Goal: Find contact information: Find specific fact

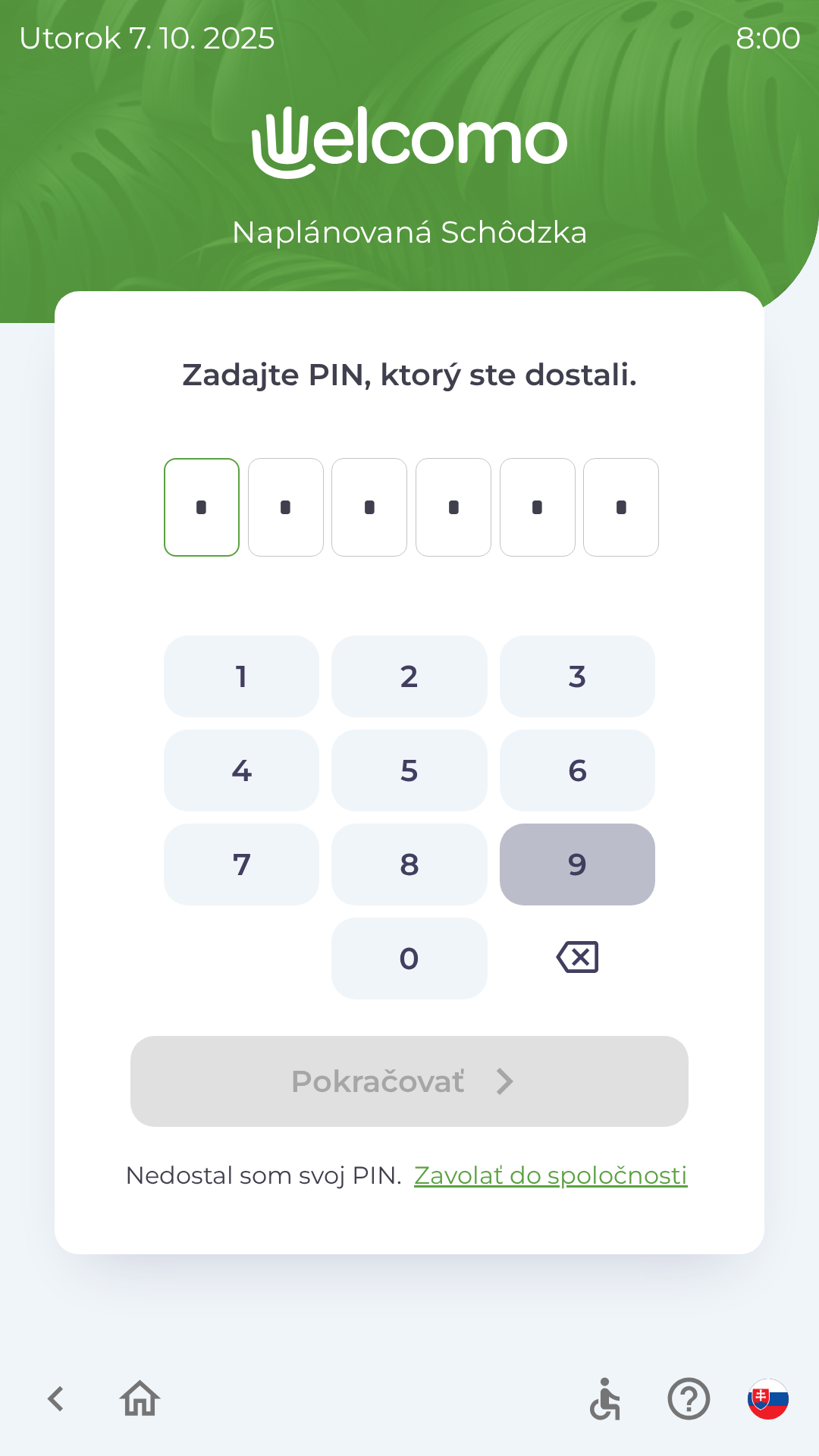
click at [585, 851] on button "9" at bounding box center [577, 863] width 155 height 82
type input "*"
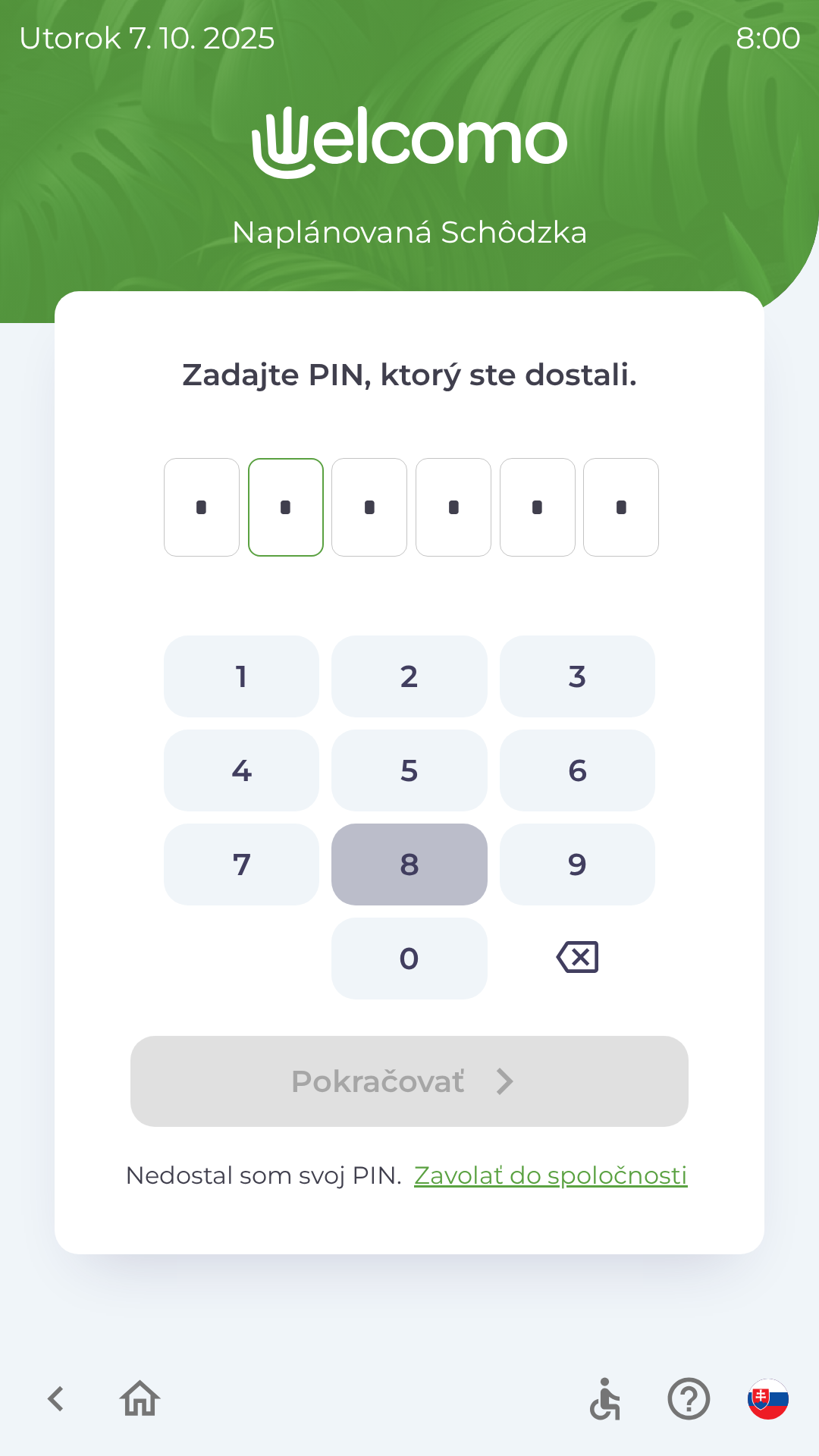
click at [414, 848] on button "8" at bounding box center [409, 863] width 155 height 82
type input "*"
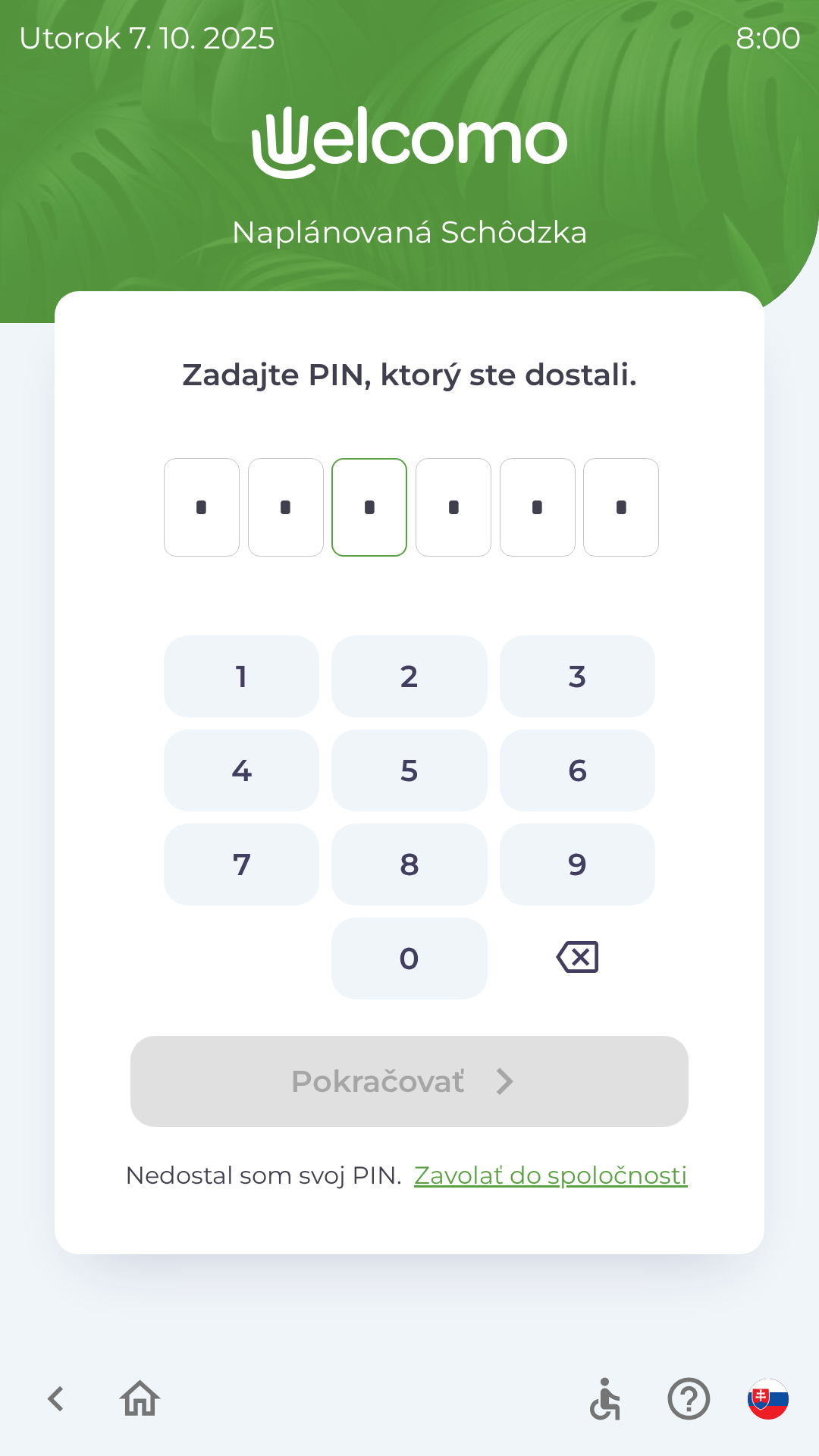
click at [416, 941] on button "0" at bounding box center [409, 958] width 155 height 82
type input "*"
click at [242, 769] on button "4" at bounding box center [242, 770] width 155 height 82
type input "*"
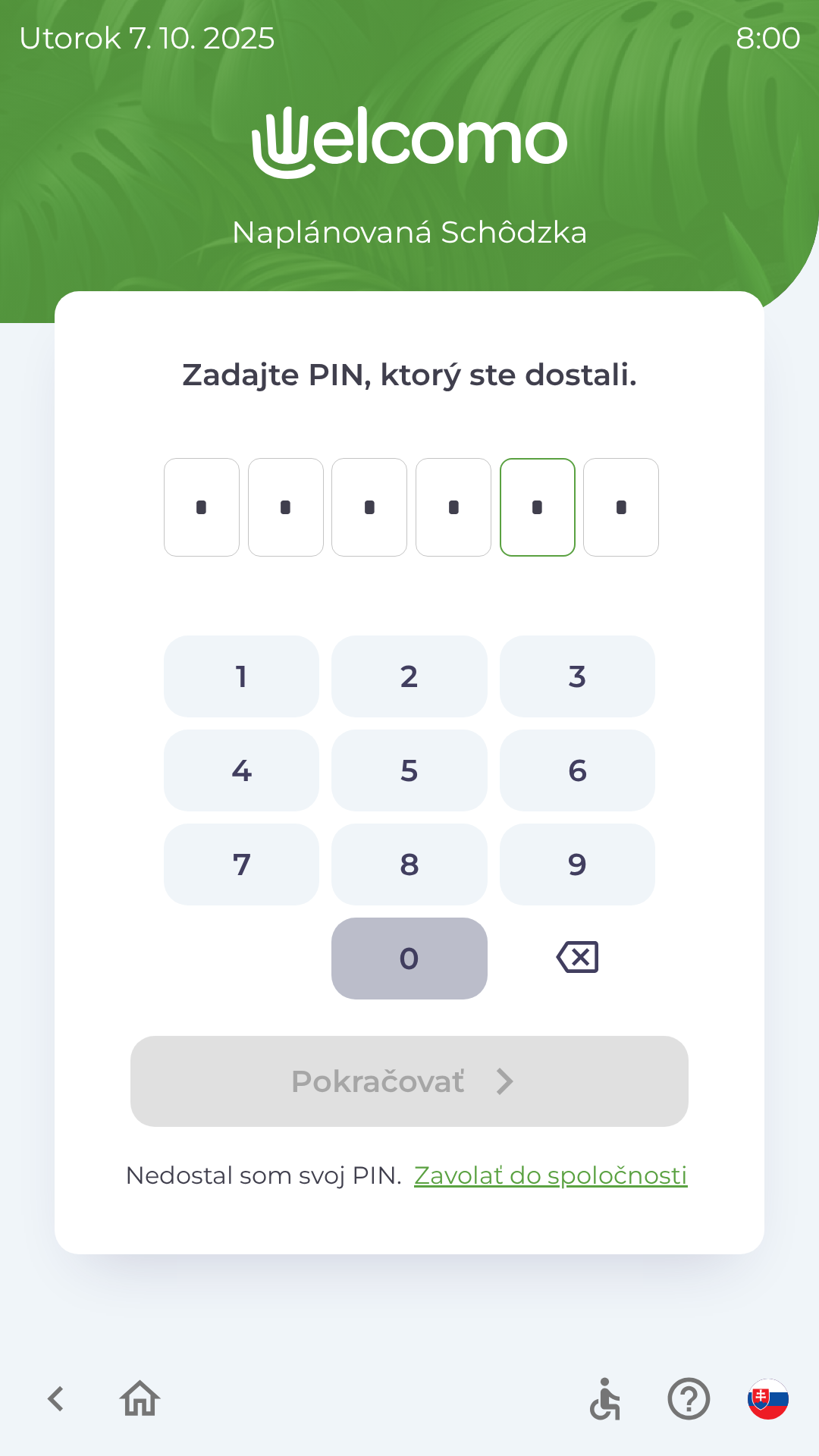
click at [413, 963] on button "0" at bounding box center [409, 958] width 155 height 82
type input "*"
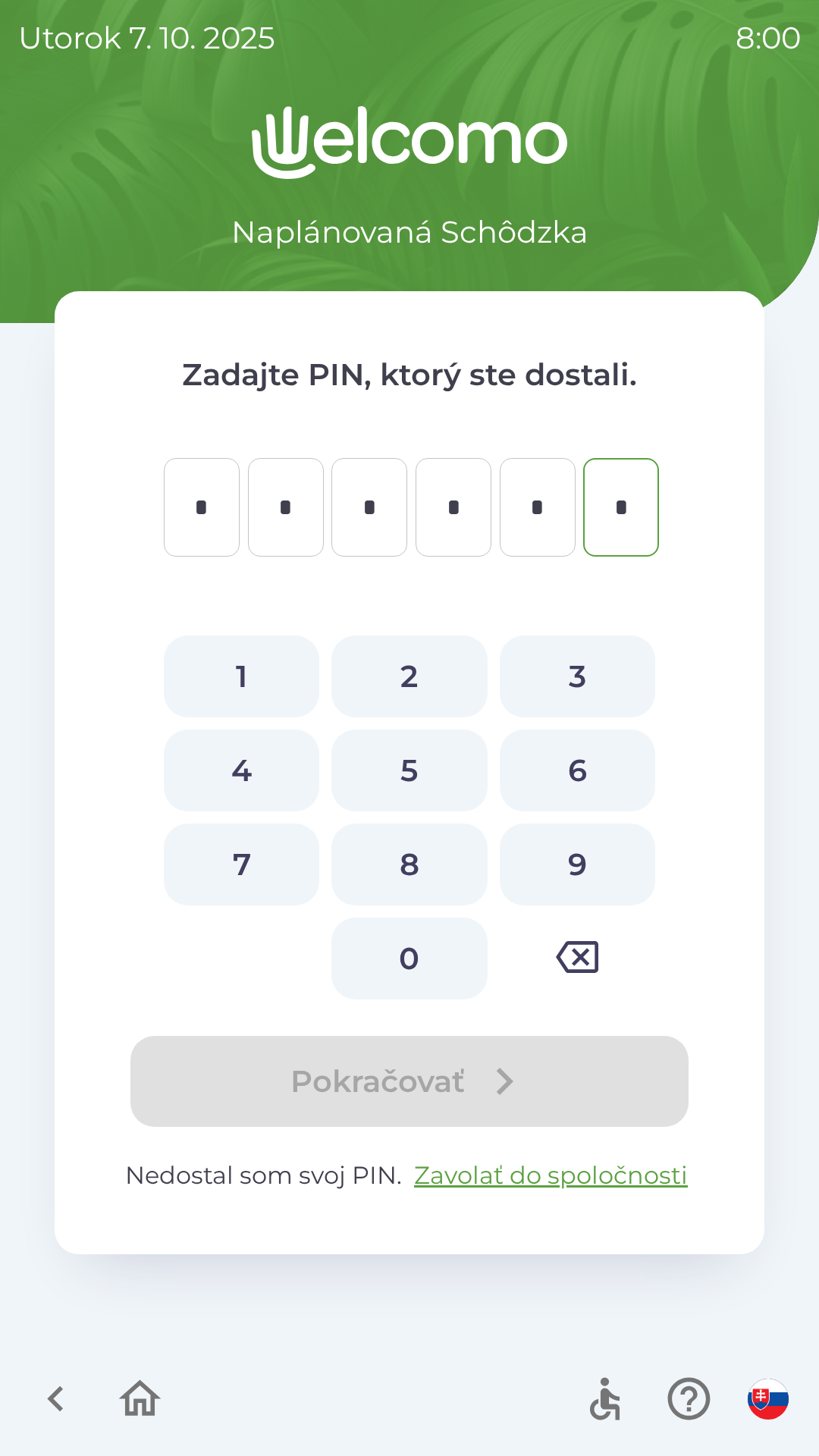
click at [402, 955] on button "0" at bounding box center [409, 958] width 155 height 82
type input "*"
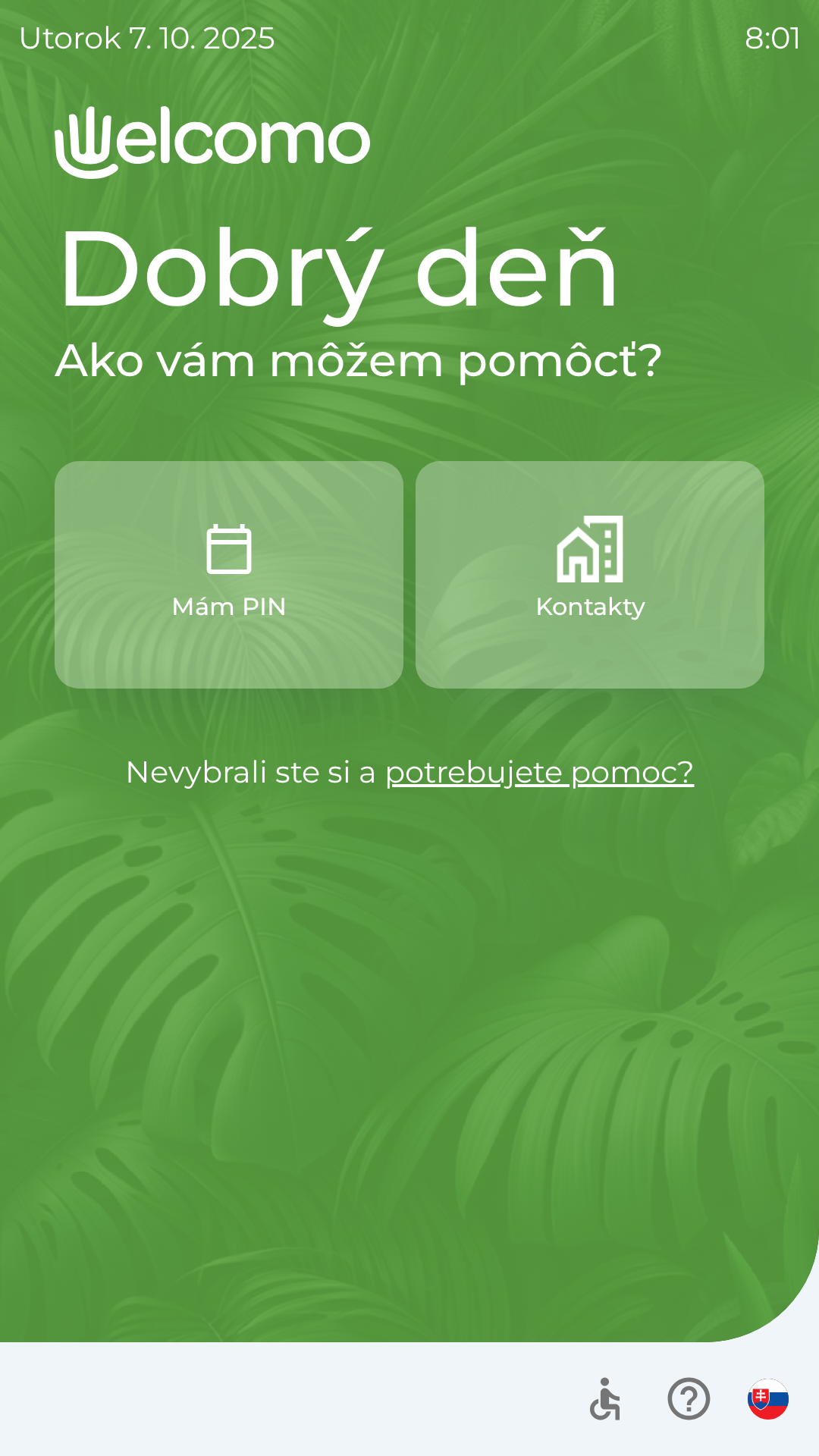
click at [574, 601] on p "Kontakty" at bounding box center [590, 607] width 110 height 36
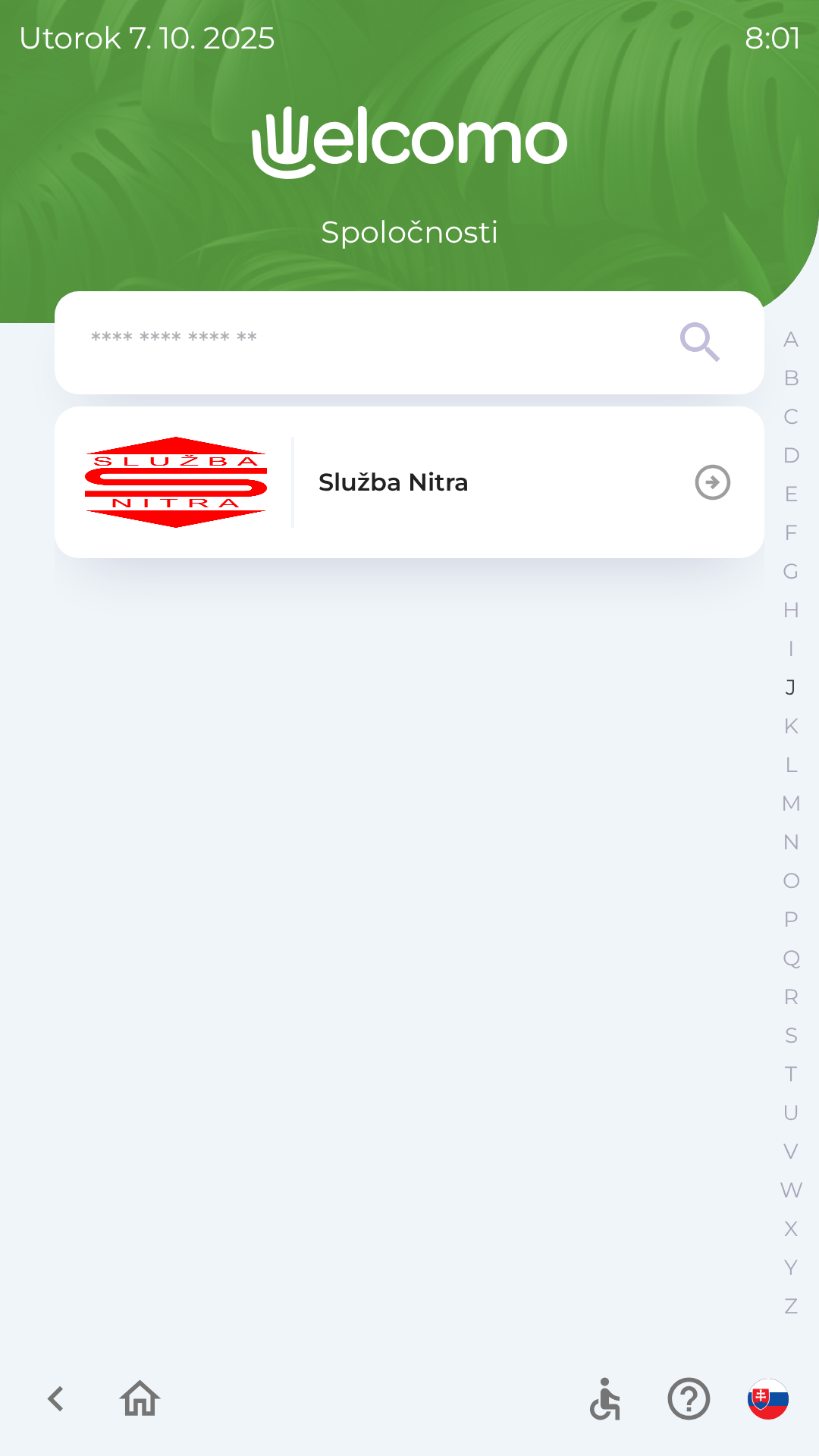
click at [787, 687] on p "J" at bounding box center [790, 687] width 10 height 26
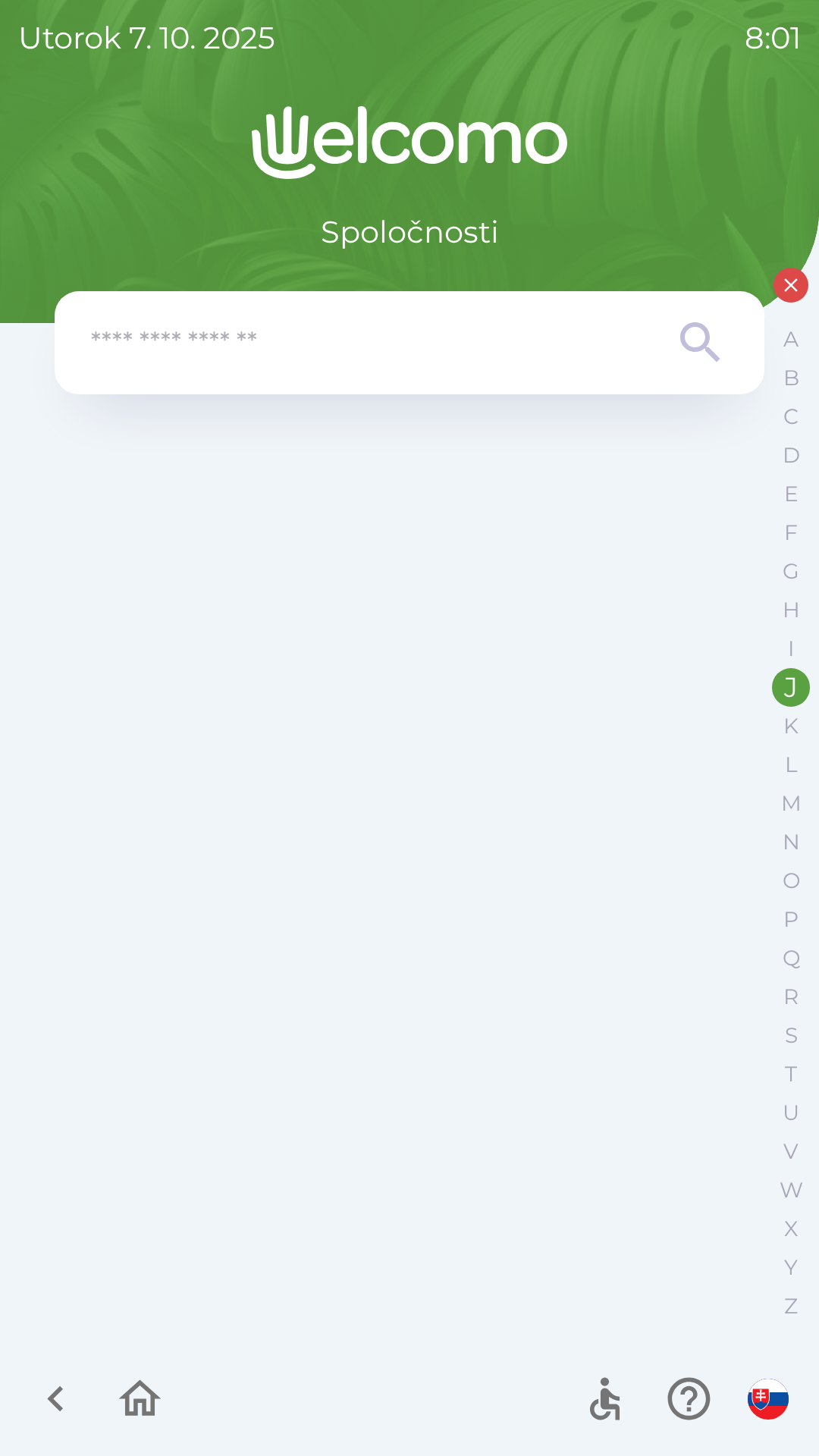
click at [571, 330] on input "text" at bounding box center [379, 343] width 576 height 42
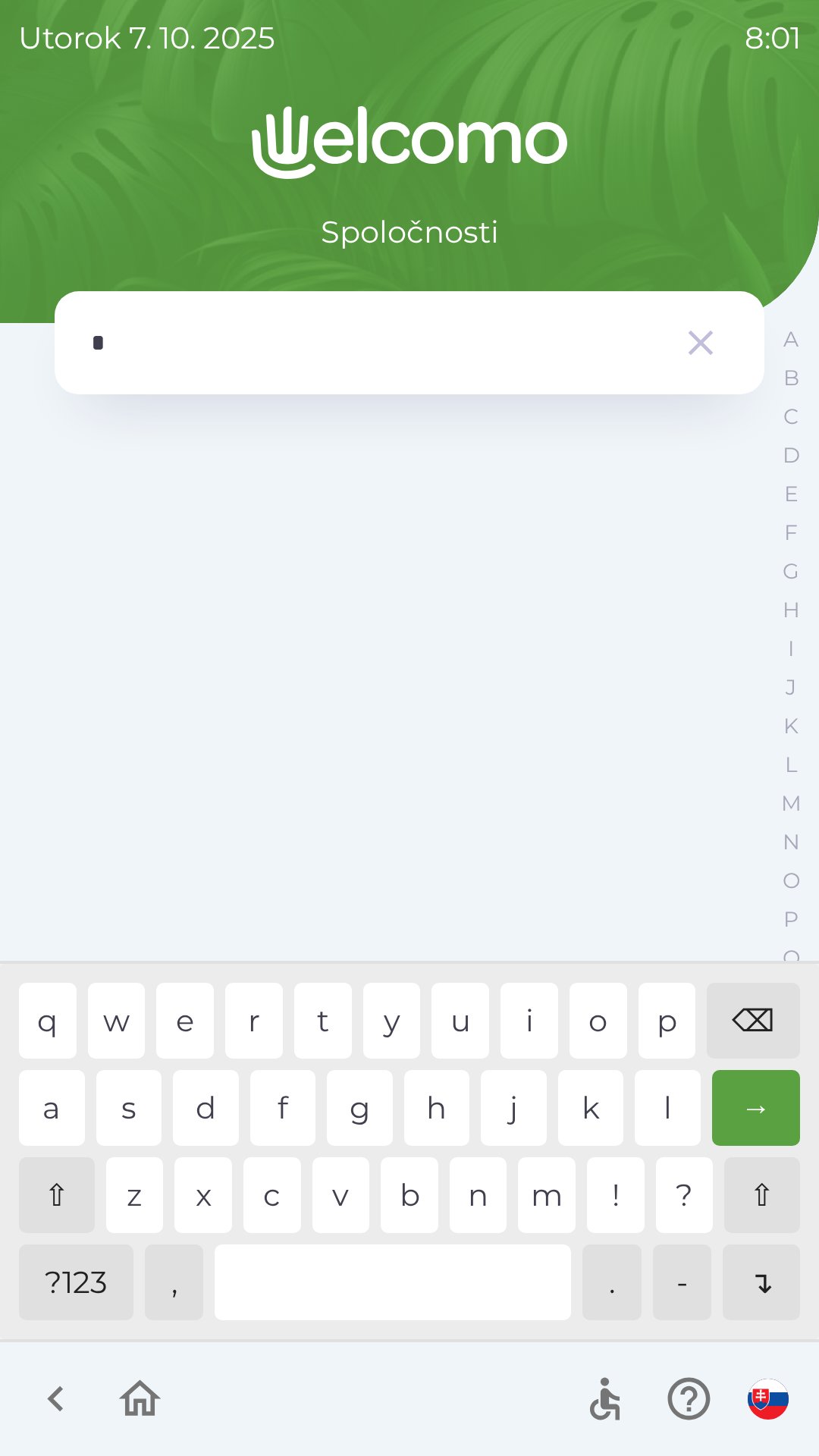
click at [523, 1103] on div "j" at bounding box center [513, 1107] width 66 height 76
type input "**"
click at [691, 353] on icon "button" at bounding box center [701, 343] width 25 height 25
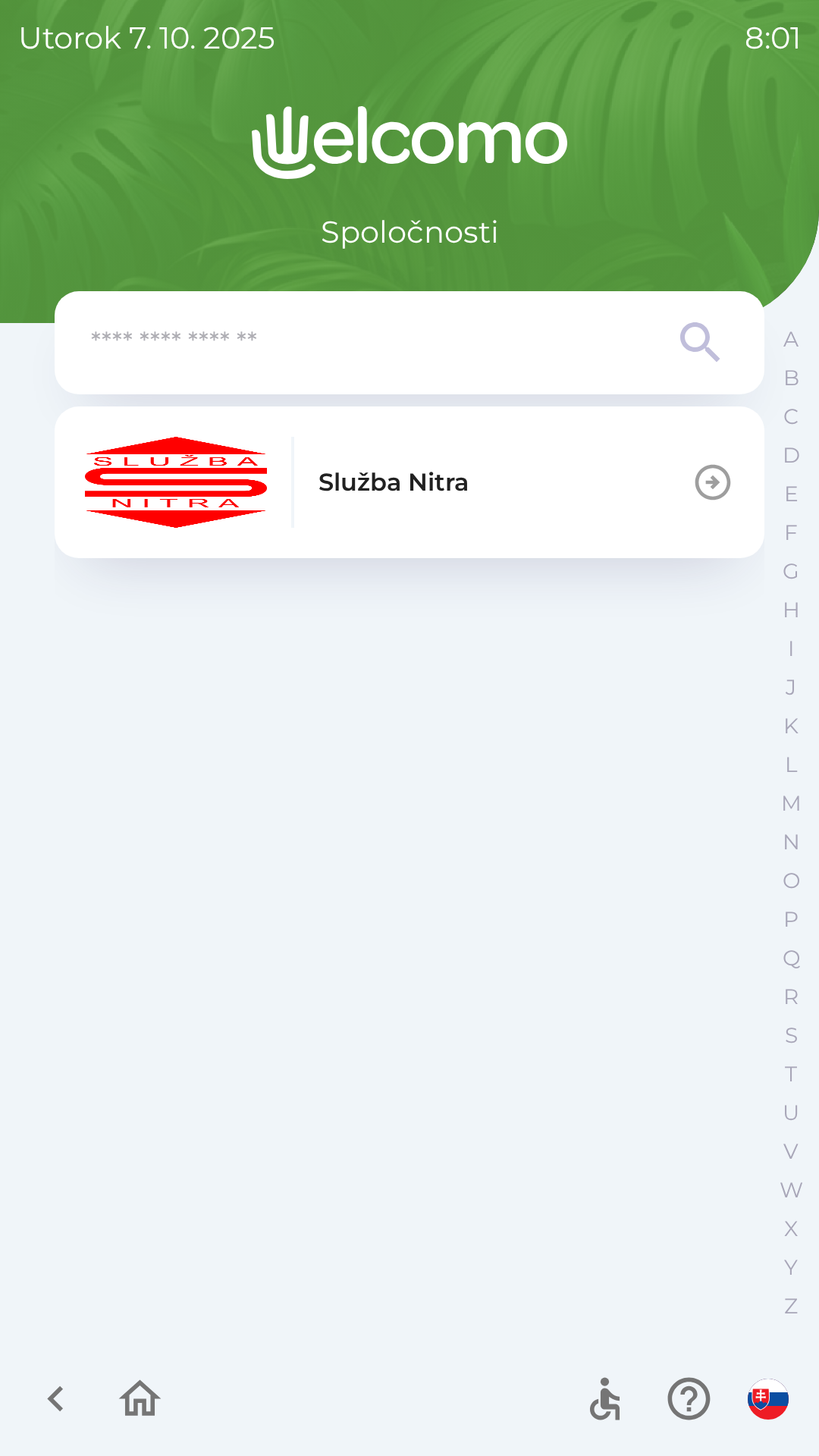
click at [524, 497] on button "Služba Nitra" at bounding box center [410, 482] width 710 height 151
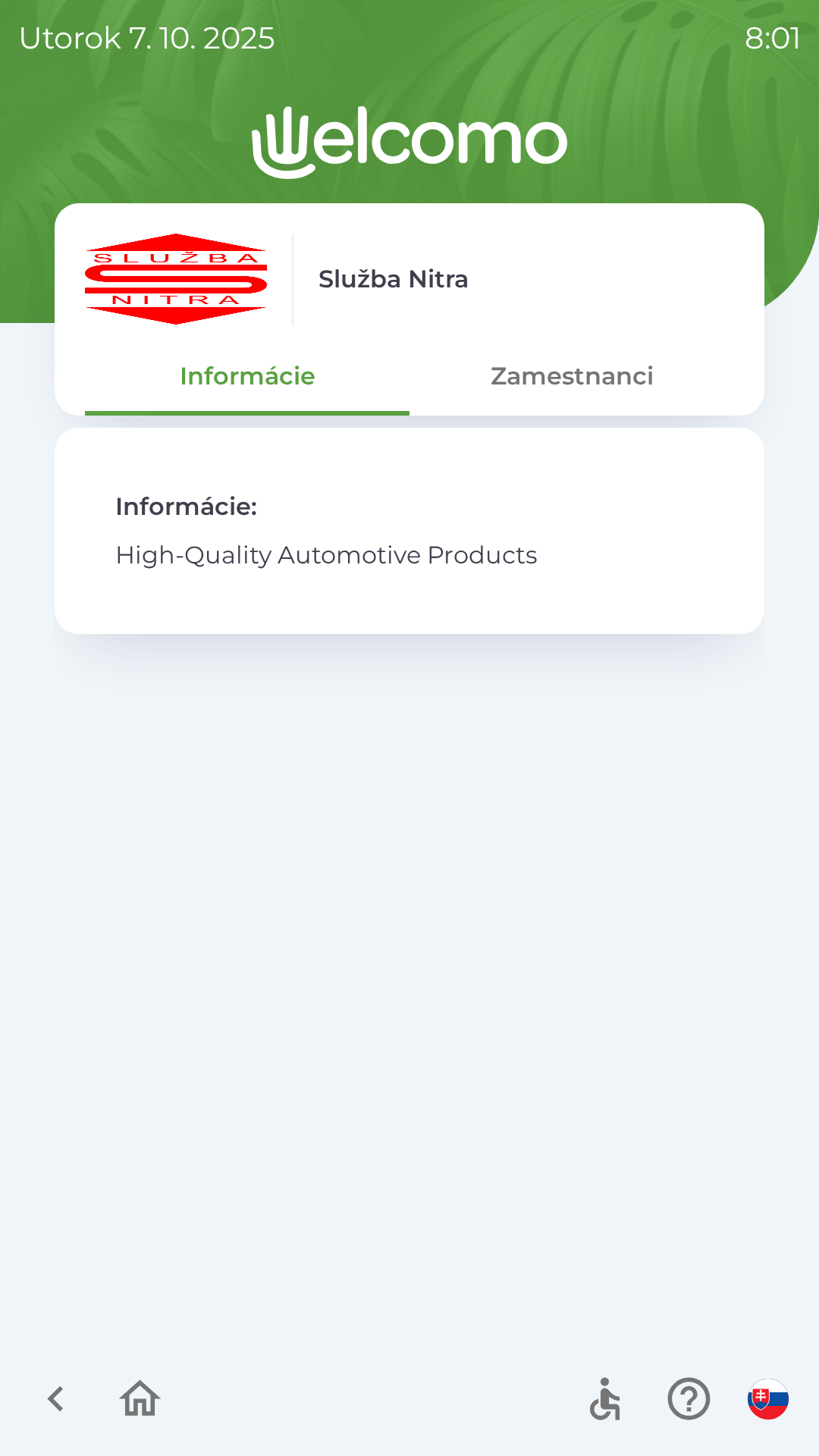
click at [604, 370] on button "Zamestnanci" at bounding box center [572, 375] width 325 height 55
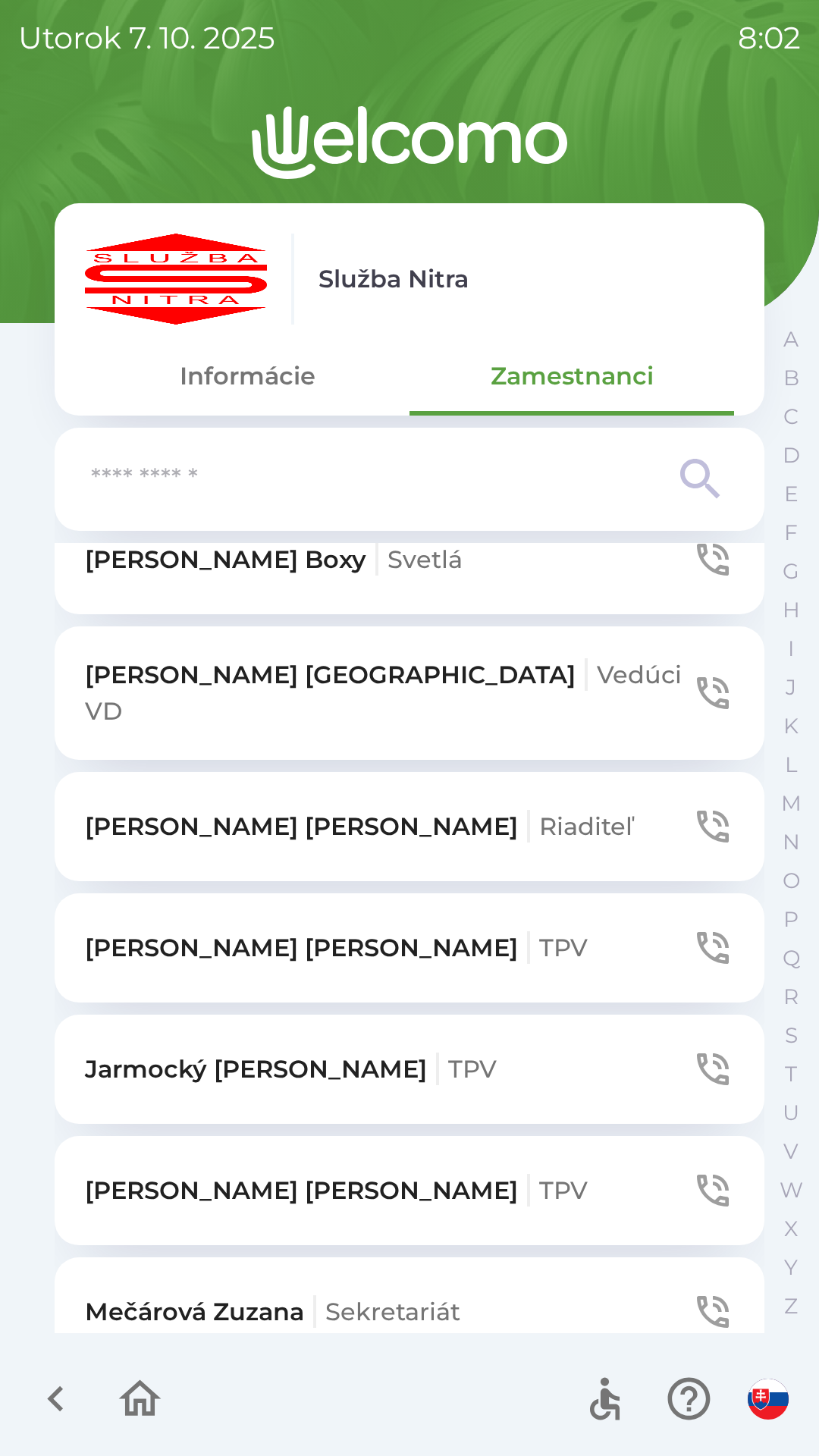
scroll to position [4397, 0]
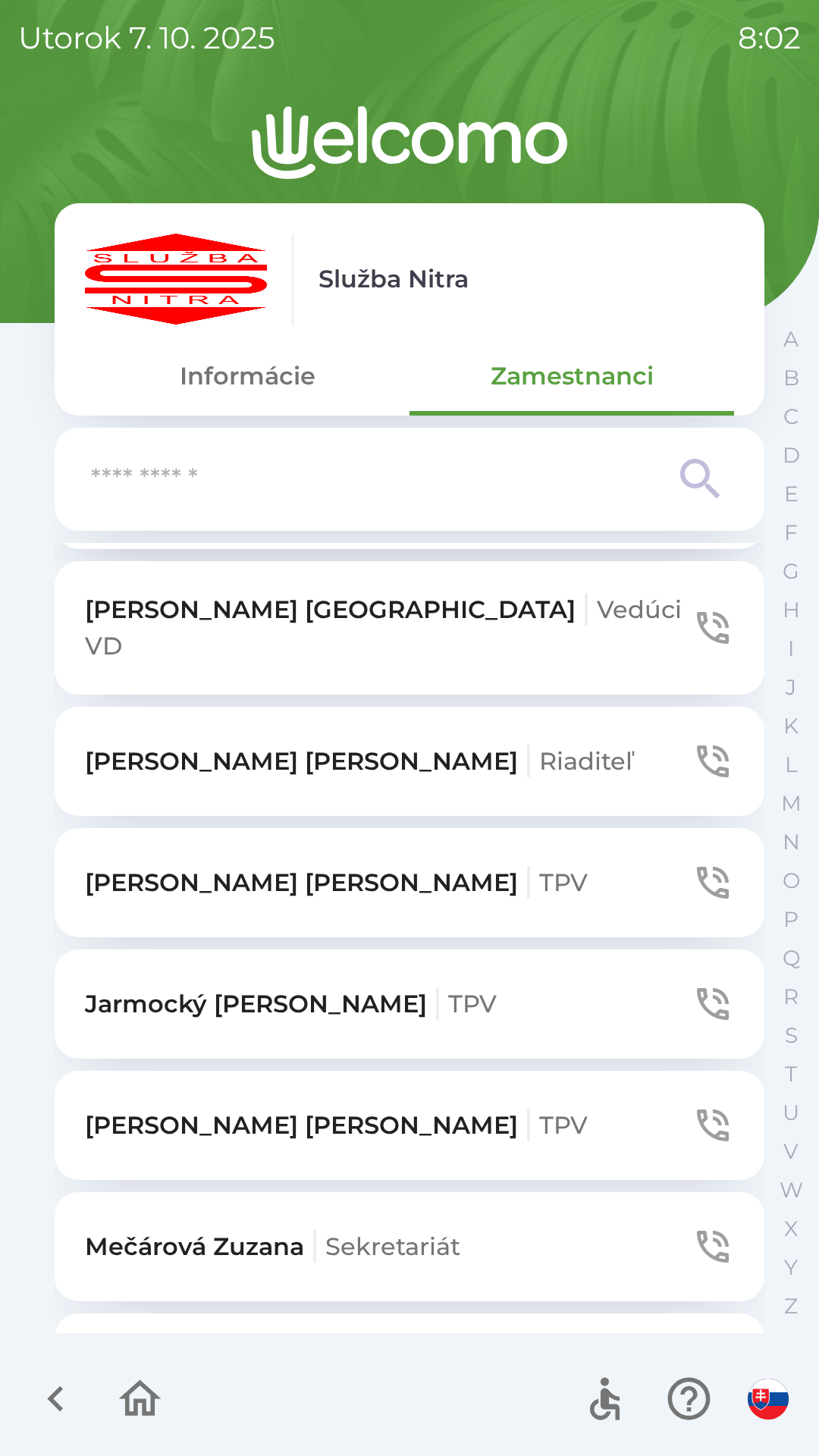
click at [259, 985] on p "Jarmocký [PERSON_NAME] TPV" at bounding box center [291, 1004] width 412 height 36
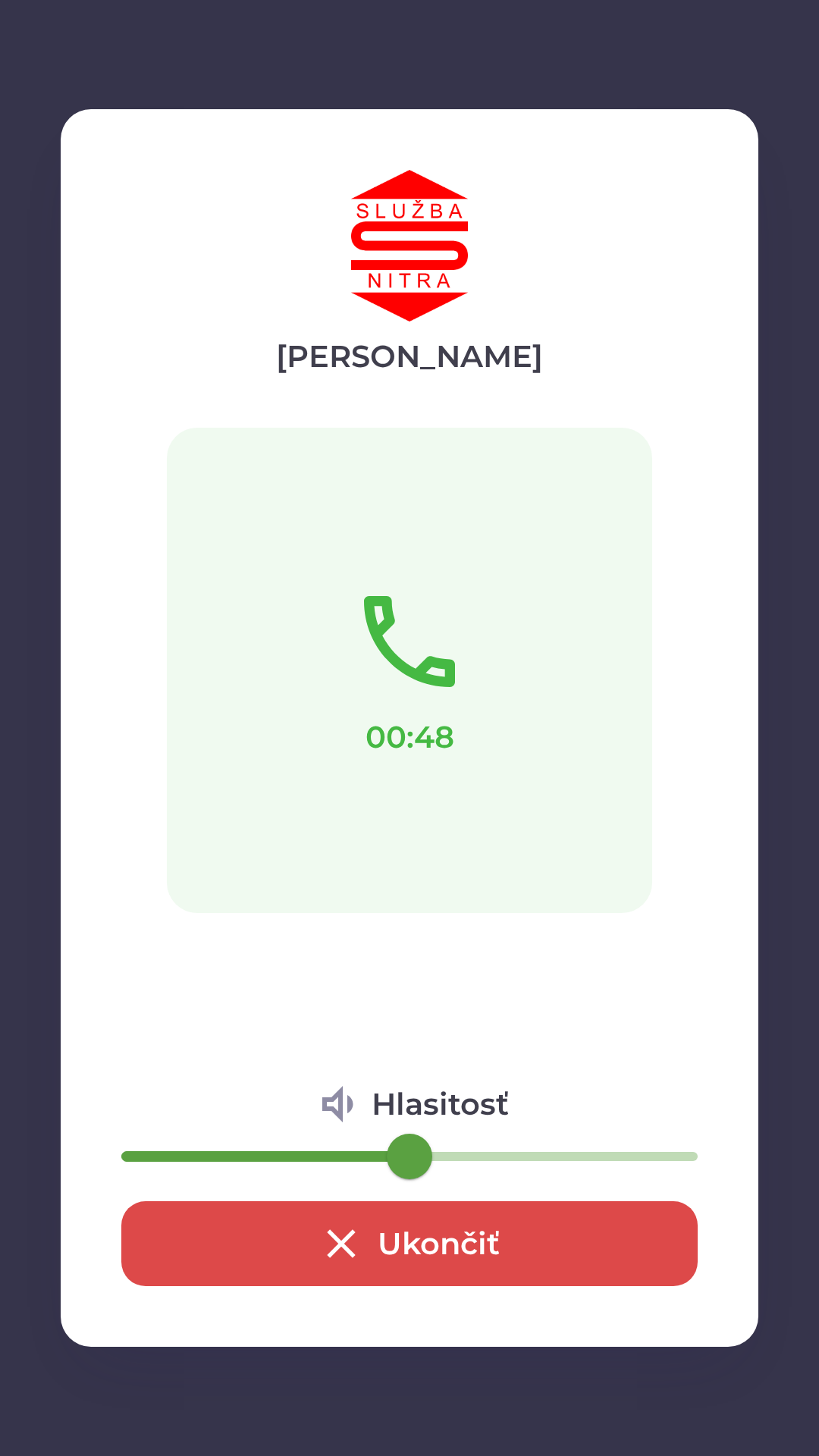
click at [551, 1254] on button "Ukončiť" at bounding box center [409, 1243] width 576 height 85
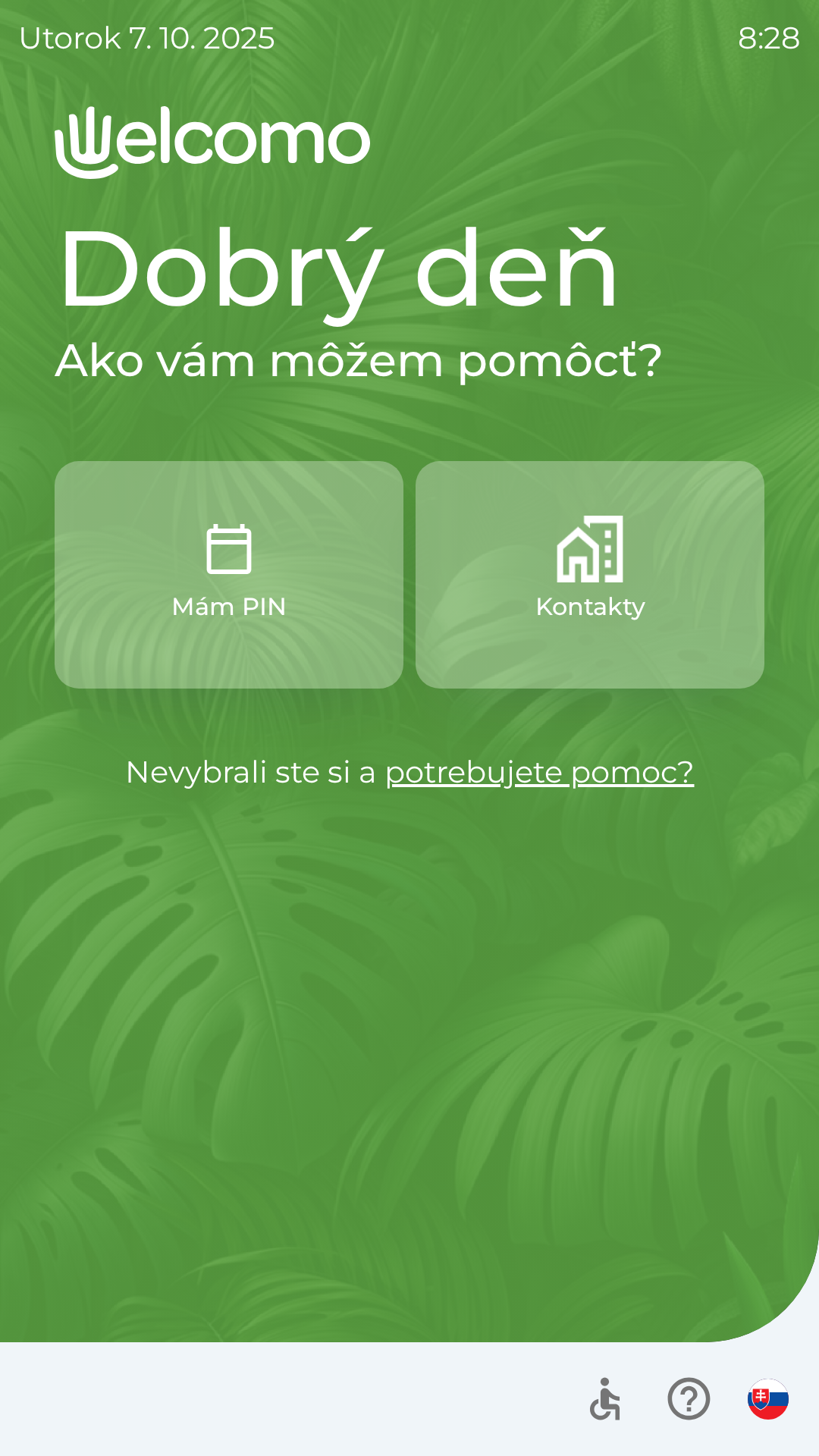
click at [600, 595] on p "Kontakty" at bounding box center [590, 607] width 110 height 36
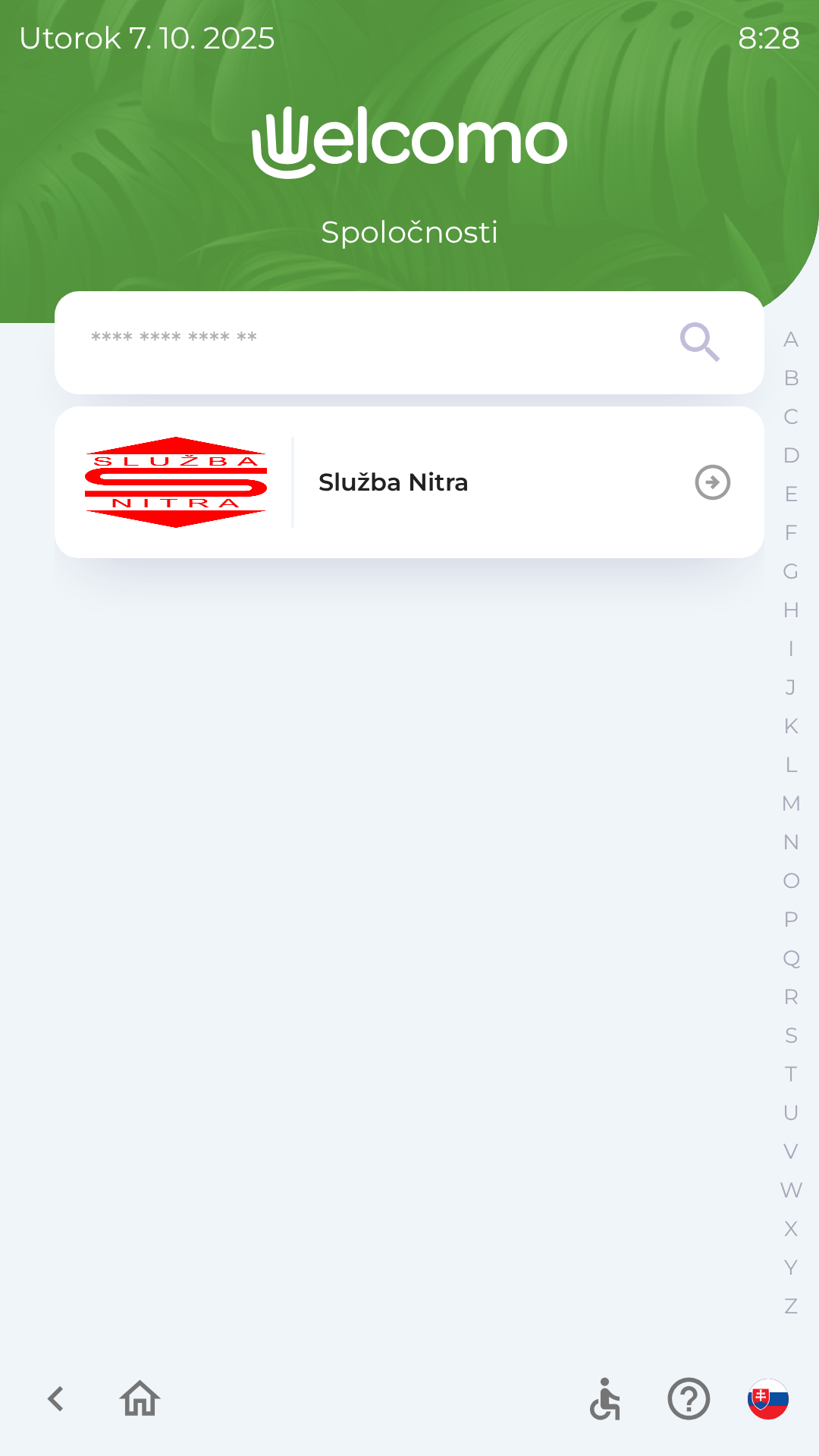
click at [550, 478] on button "Služba Nitra" at bounding box center [410, 482] width 710 height 151
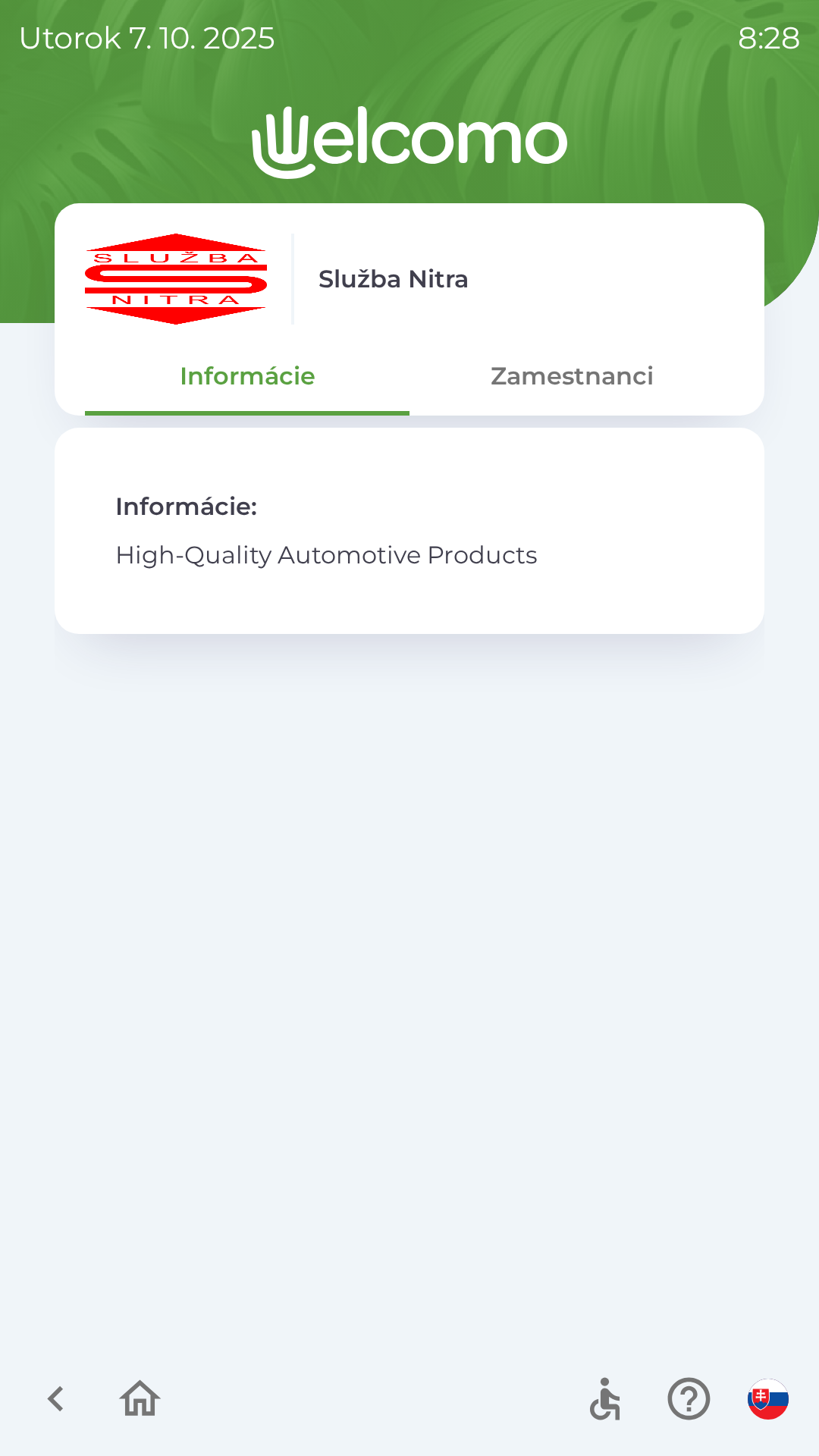
click at [584, 387] on button "Zamestnanci" at bounding box center [572, 375] width 325 height 55
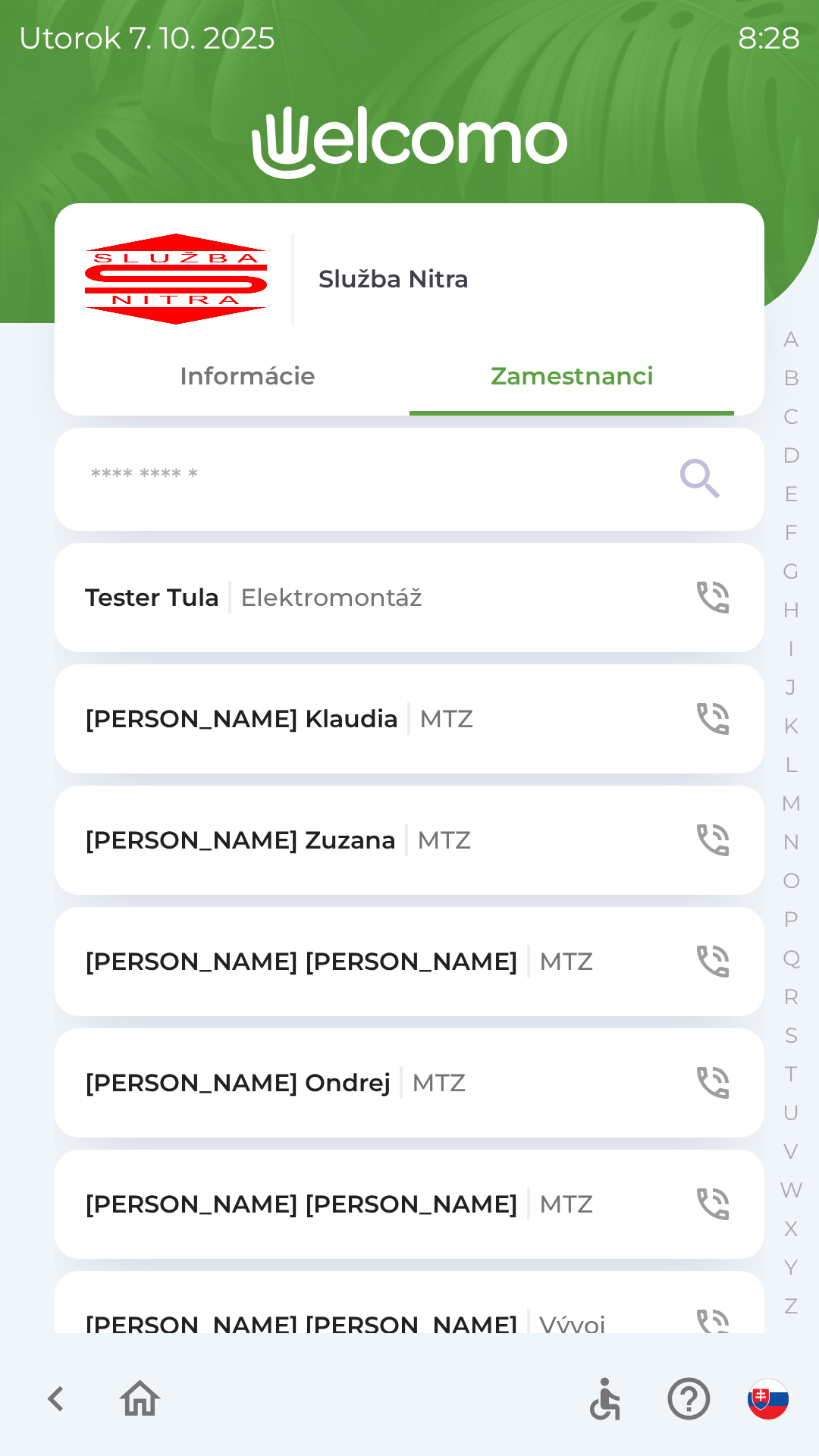
click at [275, 488] on input "text" at bounding box center [379, 479] width 576 height 42
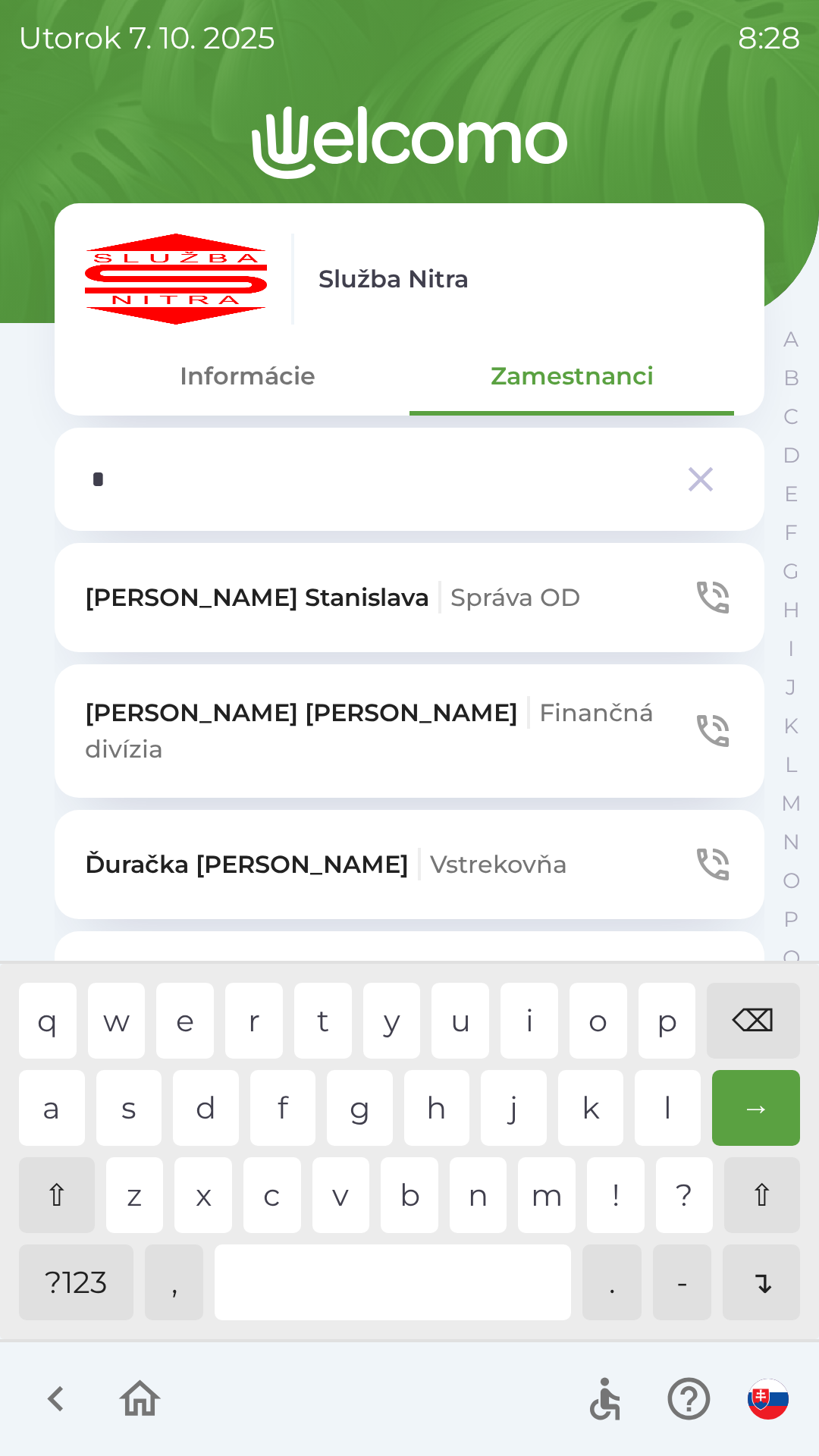
click at [432, 1116] on div "h" at bounding box center [436, 1107] width 66 height 76
type input "**"
click at [459, 1020] on div "u" at bounding box center [460, 1020] width 58 height 76
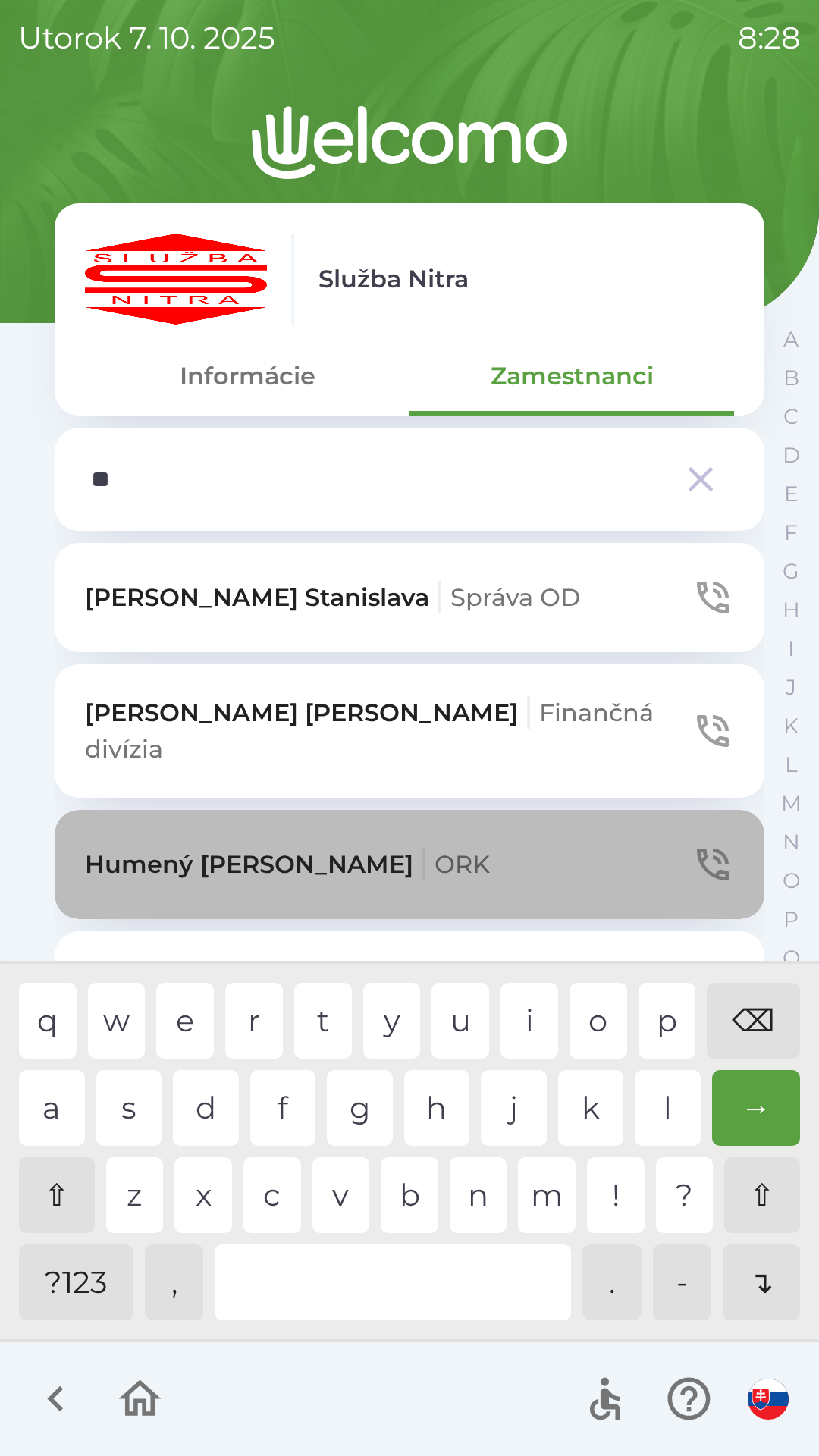
click at [371, 824] on button "[PERSON_NAME]" at bounding box center [410, 864] width 710 height 109
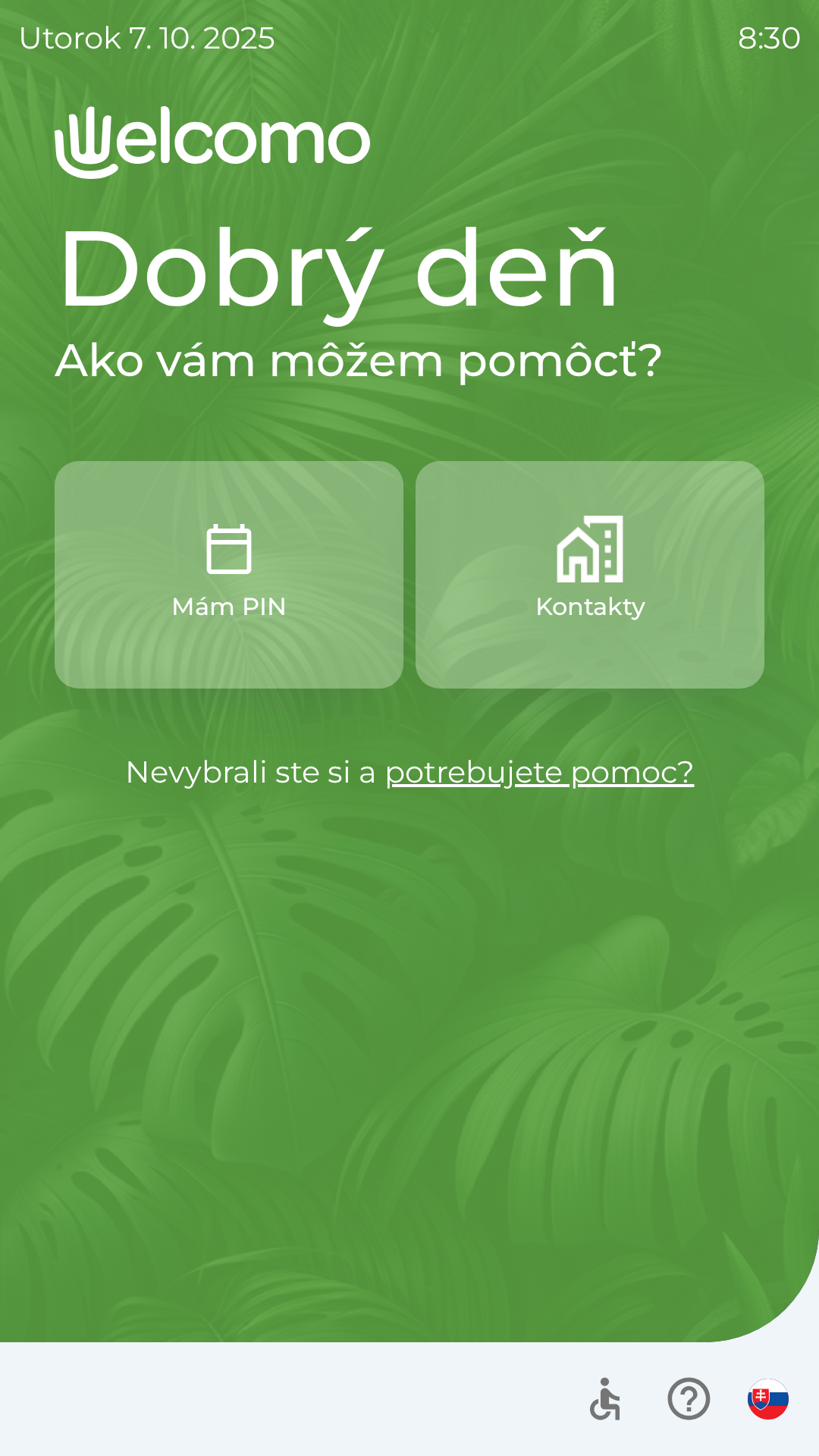
click at [621, 616] on p "Kontakty" at bounding box center [590, 607] width 110 height 36
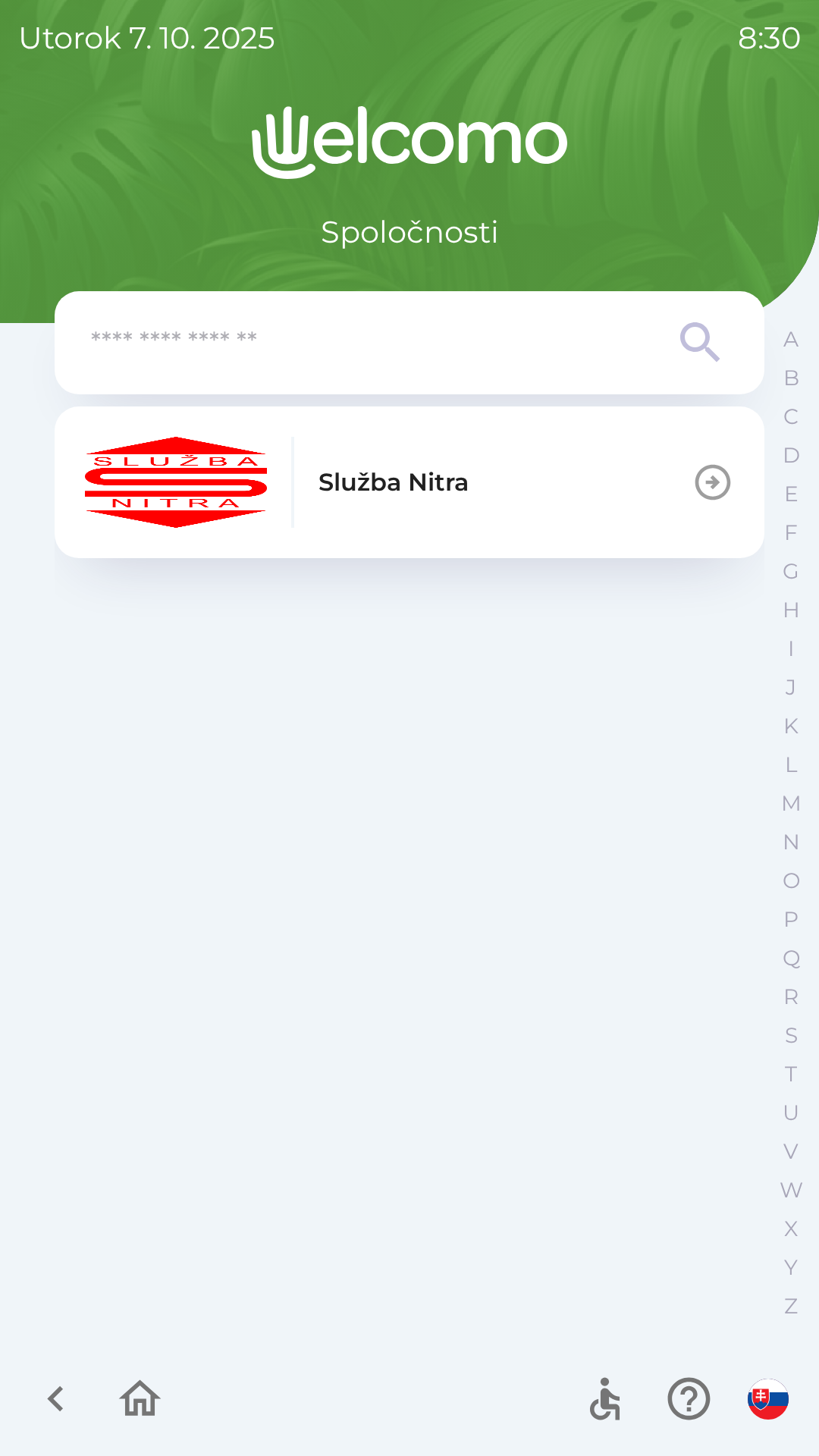
click at [532, 490] on button "Služba Nitra" at bounding box center [410, 482] width 710 height 151
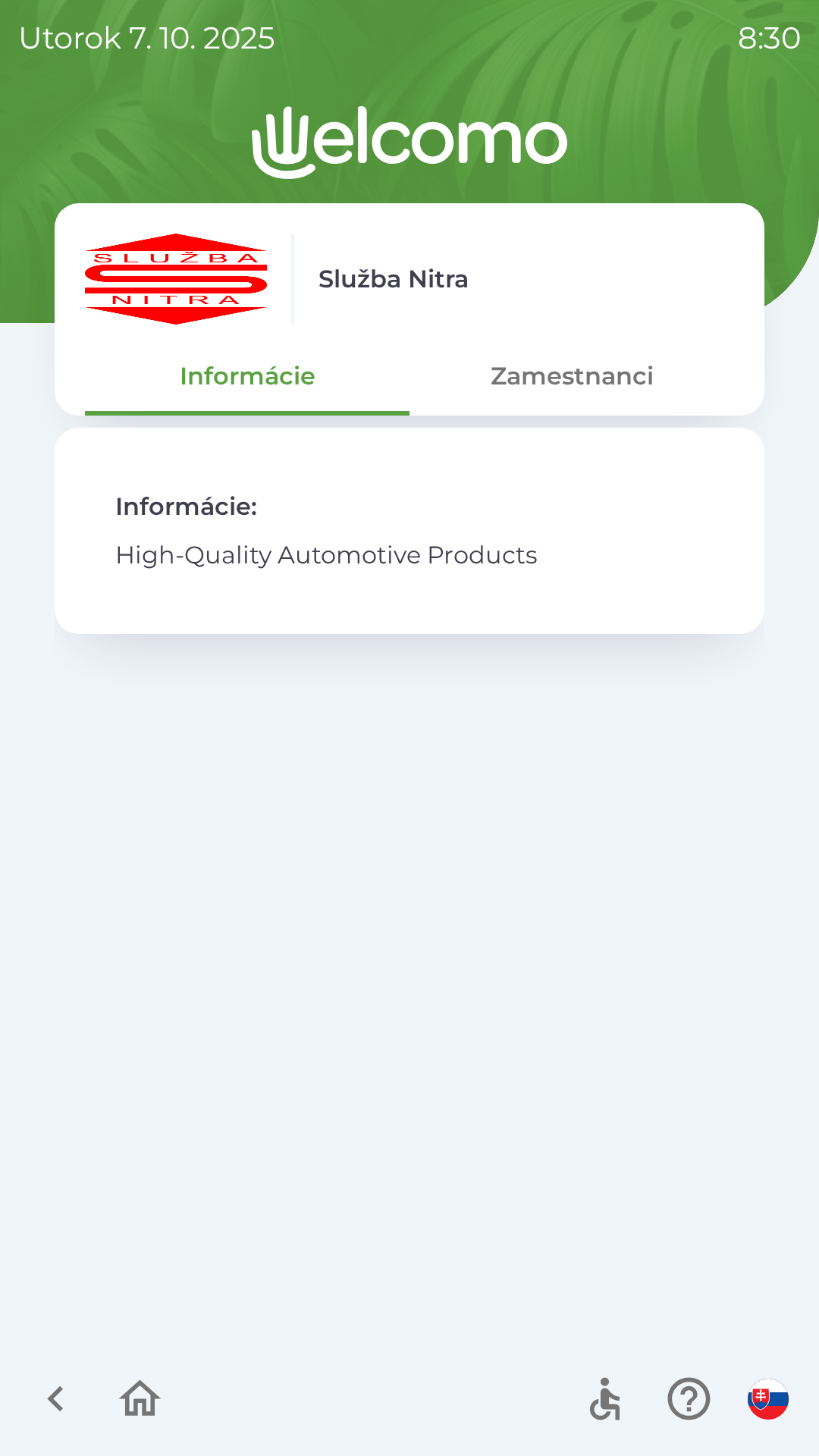
click at [599, 377] on button "Zamestnanci" at bounding box center [572, 375] width 325 height 55
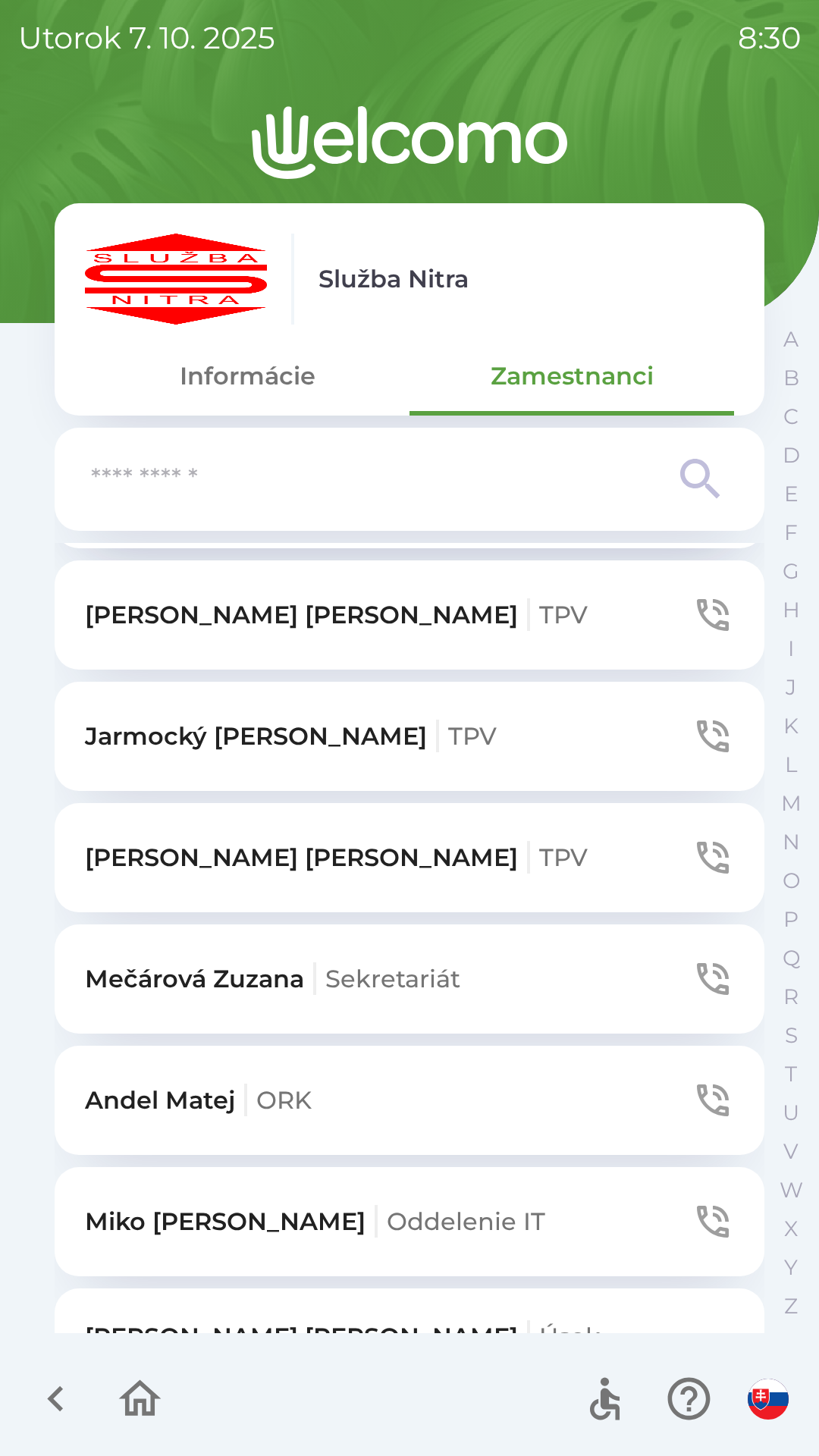
scroll to position [4666, 0]
click at [311, 960] on p "[PERSON_NAME]" at bounding box center [272, 978] width 375 height 36
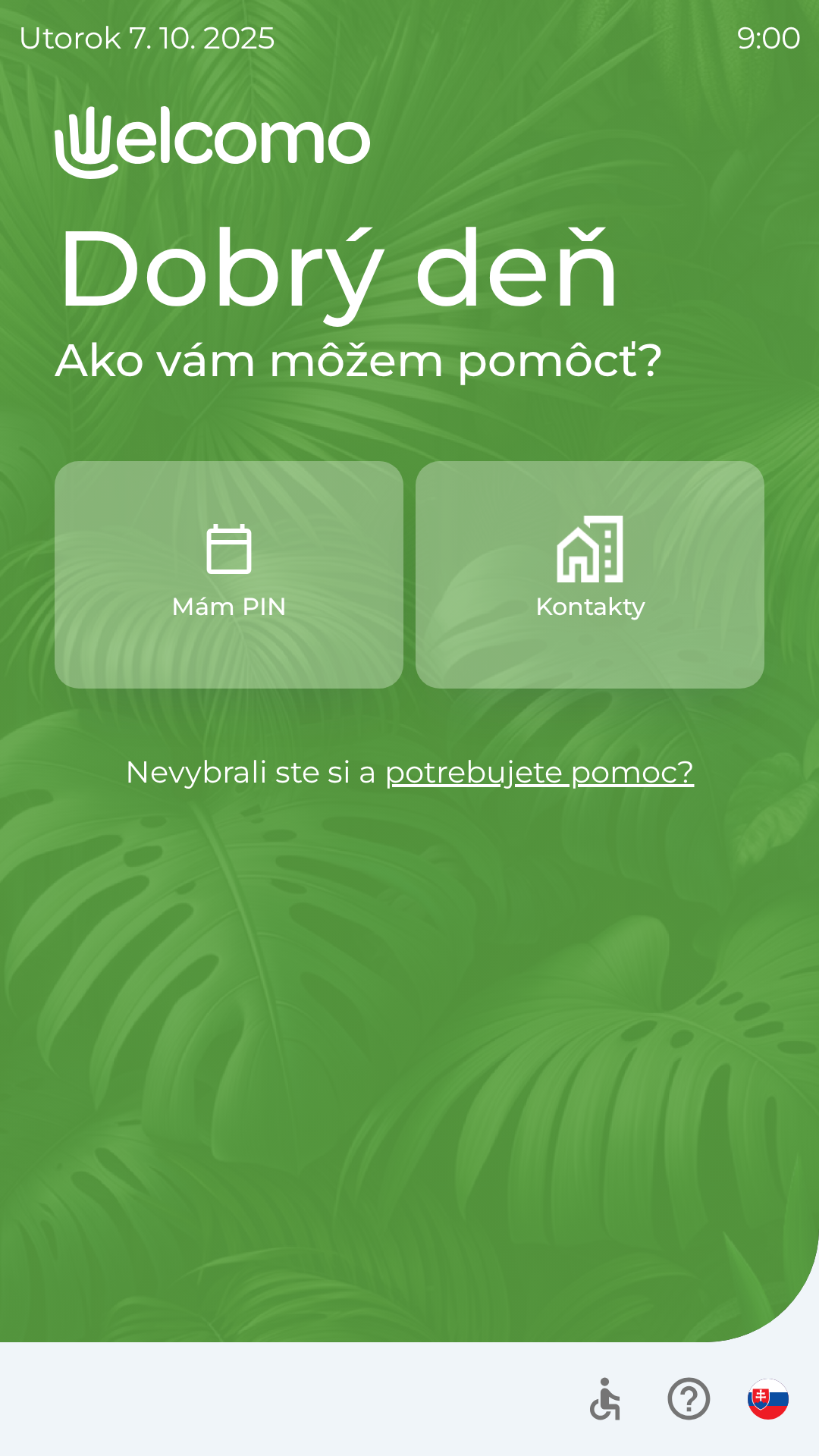
click at [581, 587] on button "Kontakty" at bounding box center [589, 574] width 349 height 227
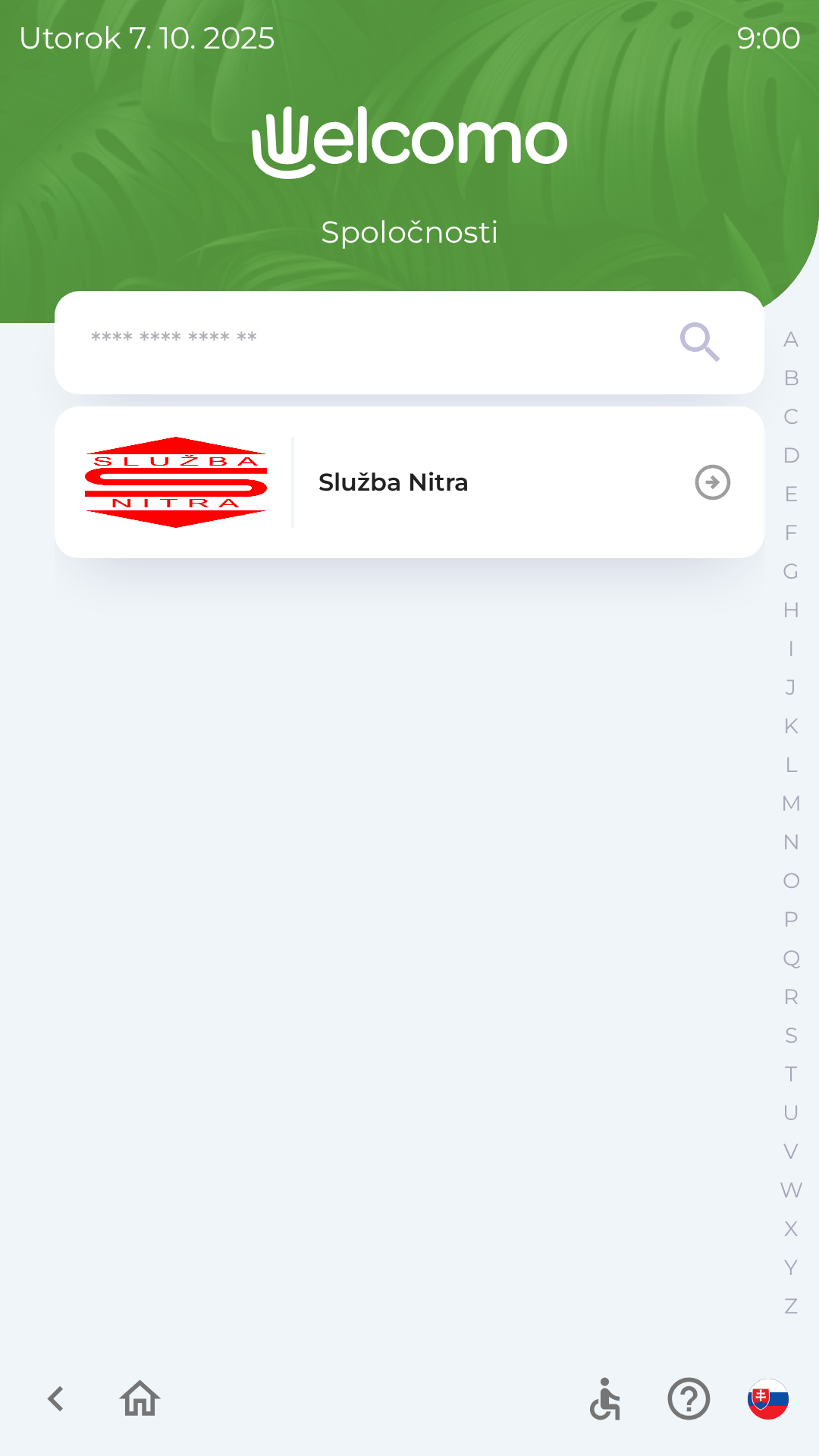
click at [703, 497] on icon "button" at bounding box center [713, 482] width 36 height 36
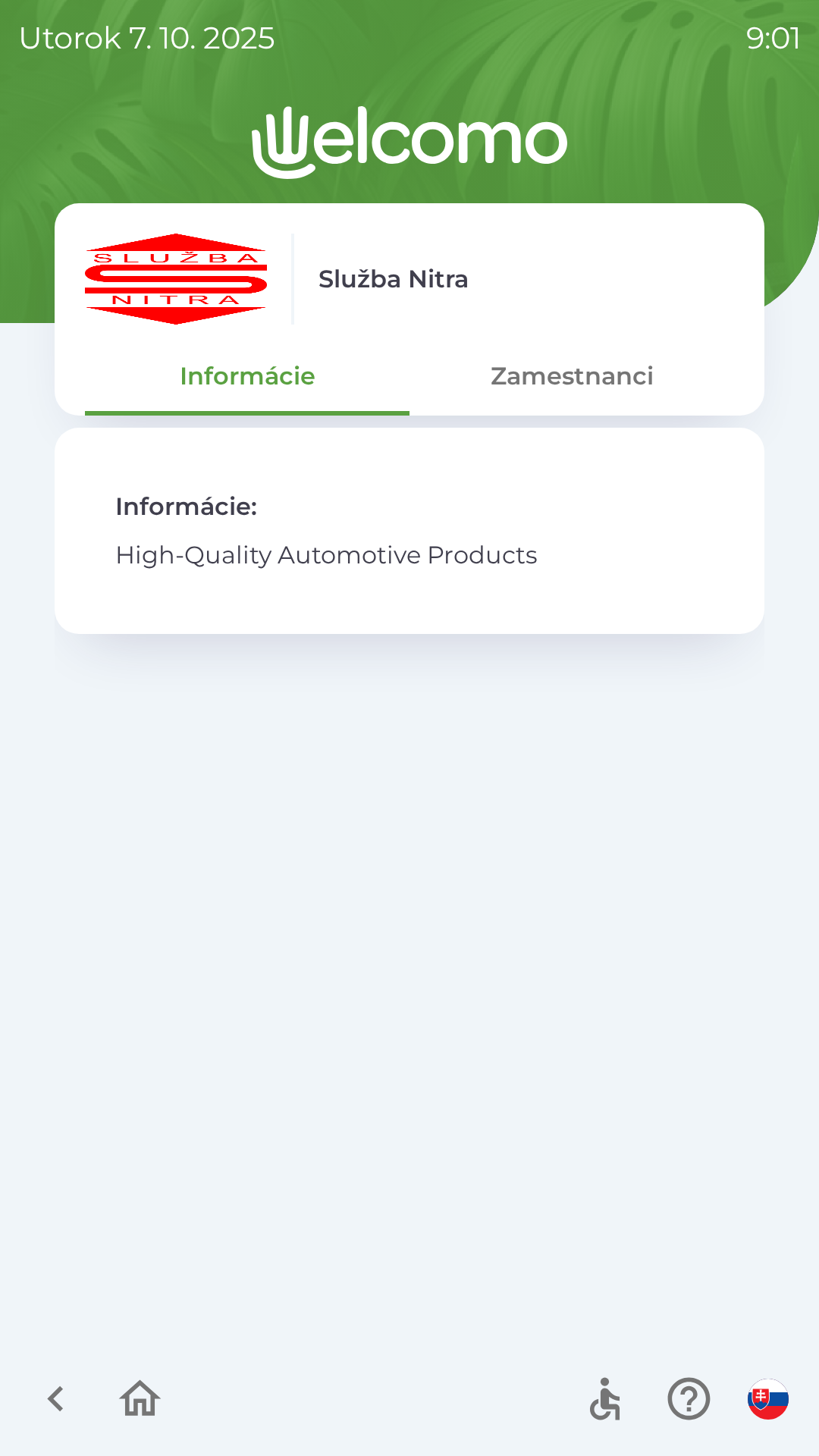
click at [465, 558] on p "High-Quality Automotive Products" at bounding box center [409, 555] width 589 height 36
click at [551, 360] on button "Zamestnanci" at bounding box center [572, 375] width 325 height 55
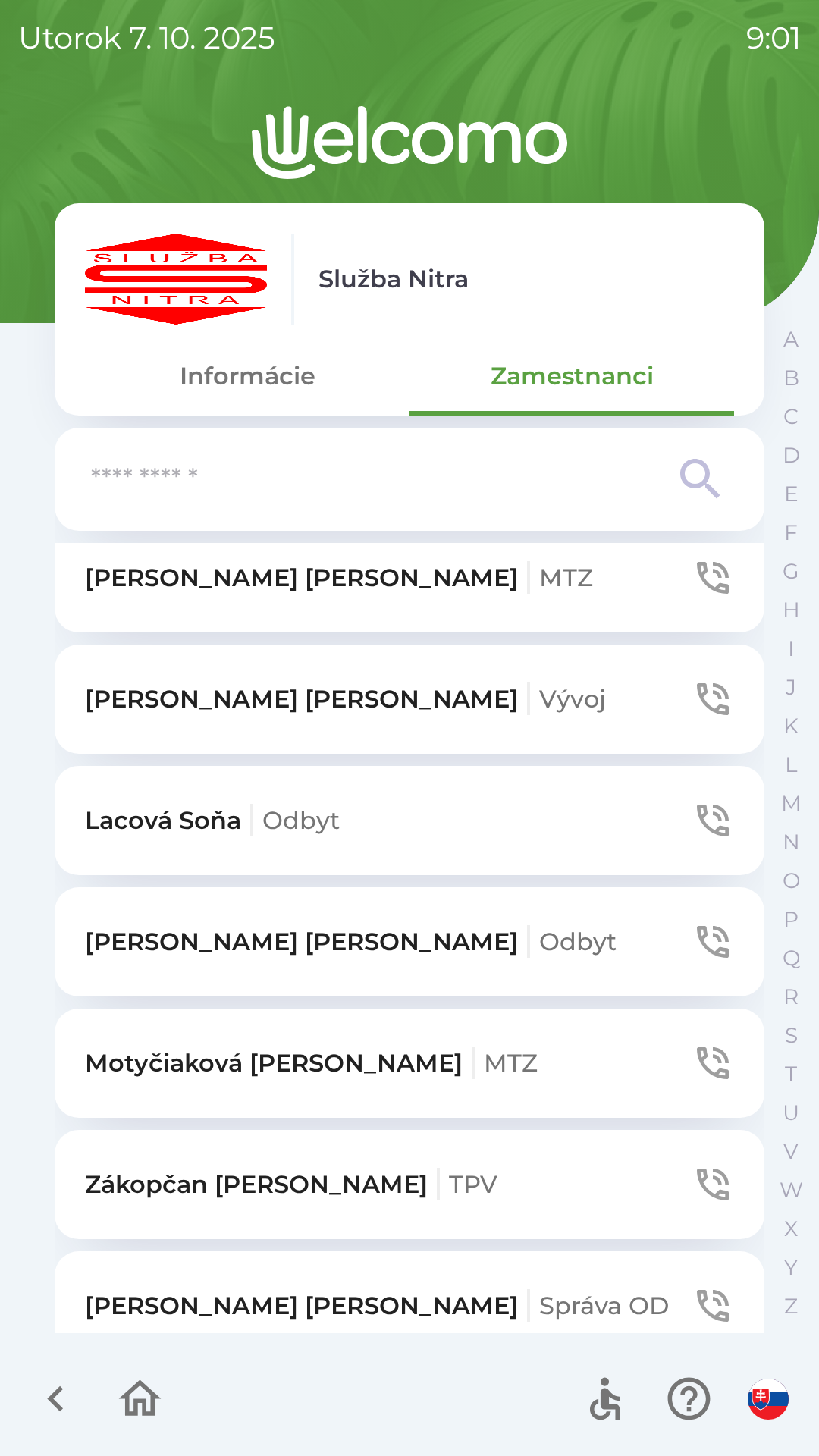
scroll to position [627, 0]
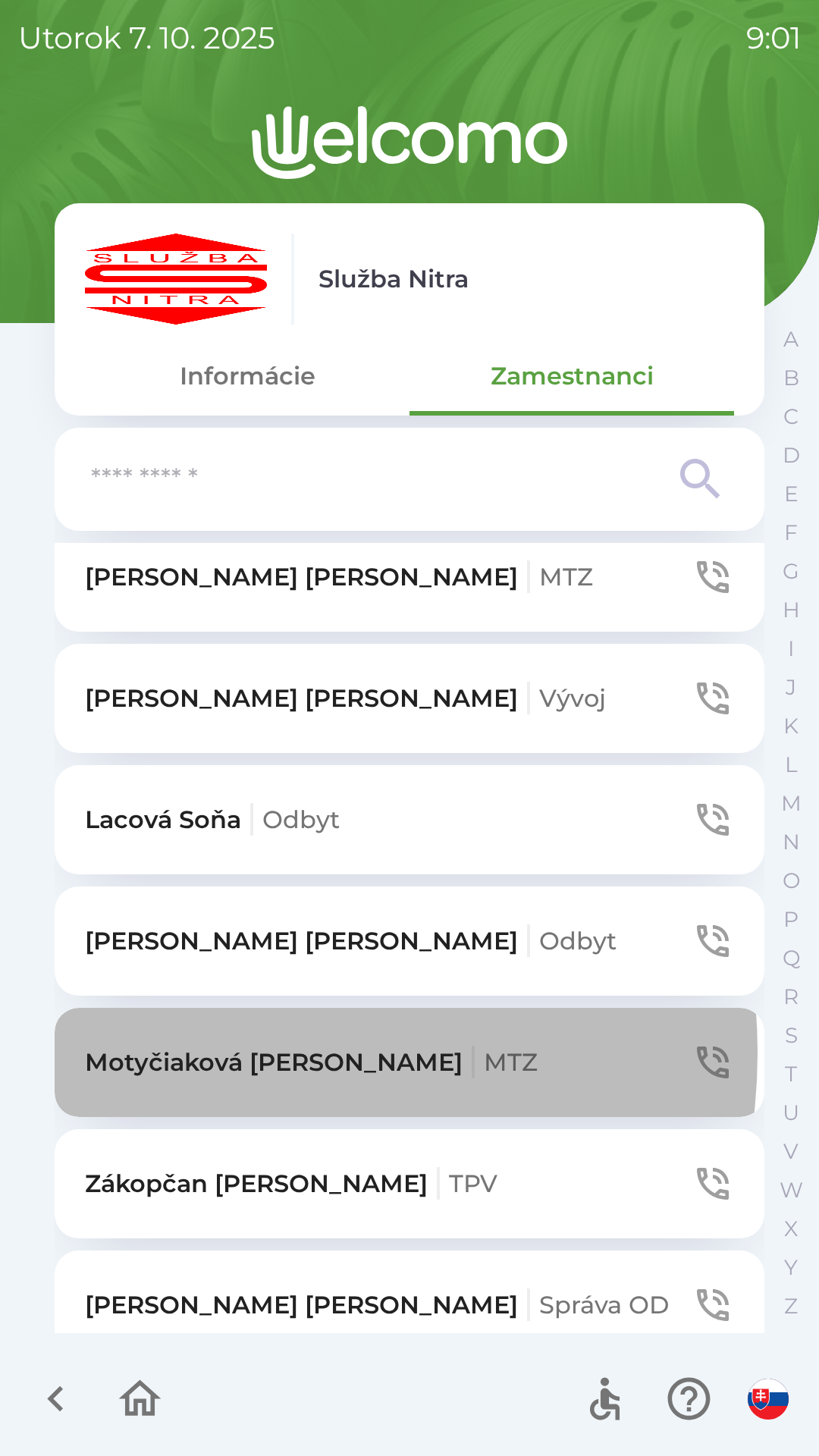
click at [199, 1052] on p "[PERSON_NAME] MTZ" at bounding box center [310, 1062] width 452 height 36
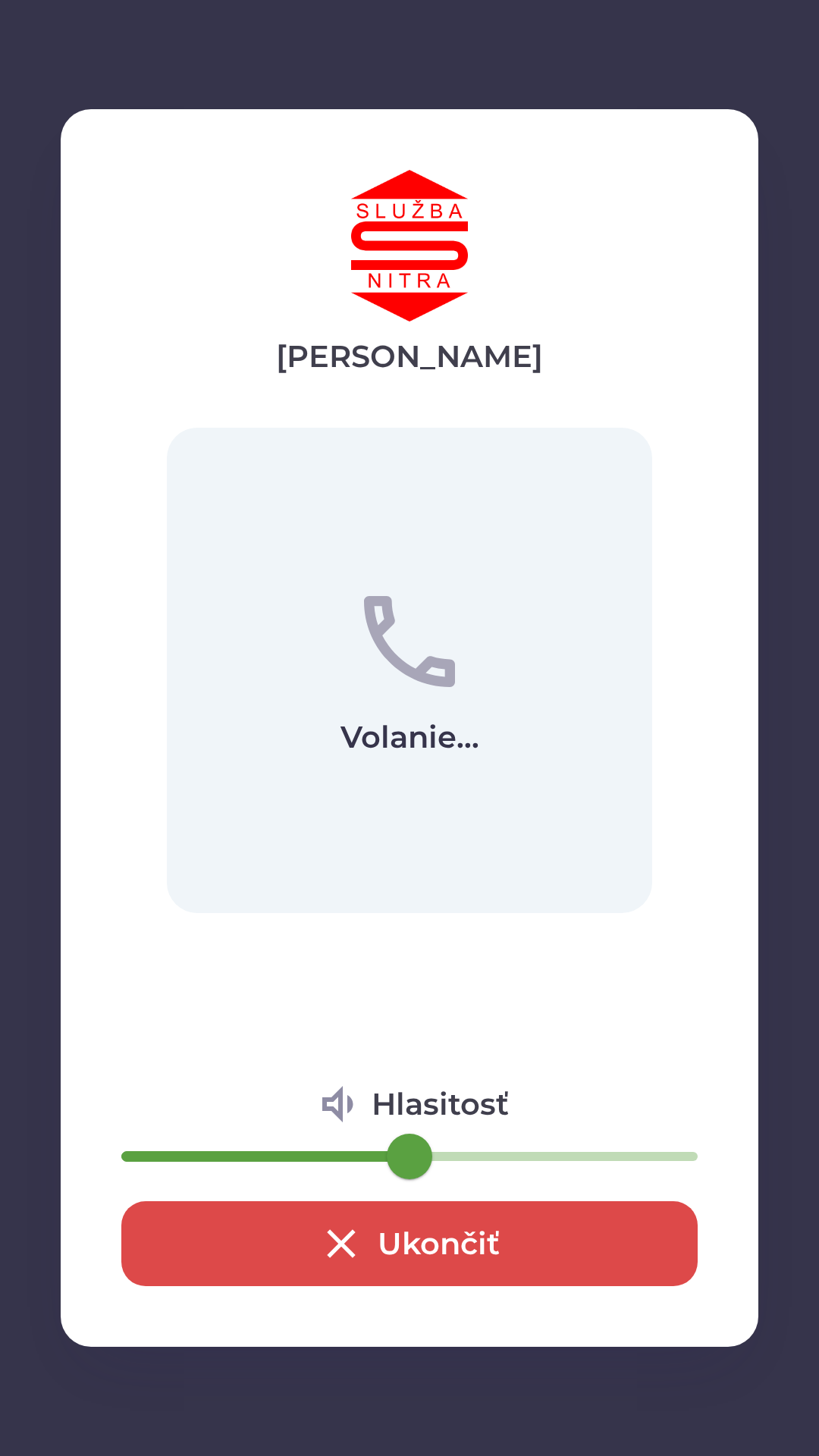
click at [432, 1255] on button "Ukončiť" at bounding box center [409, 1243] width 576 height 85
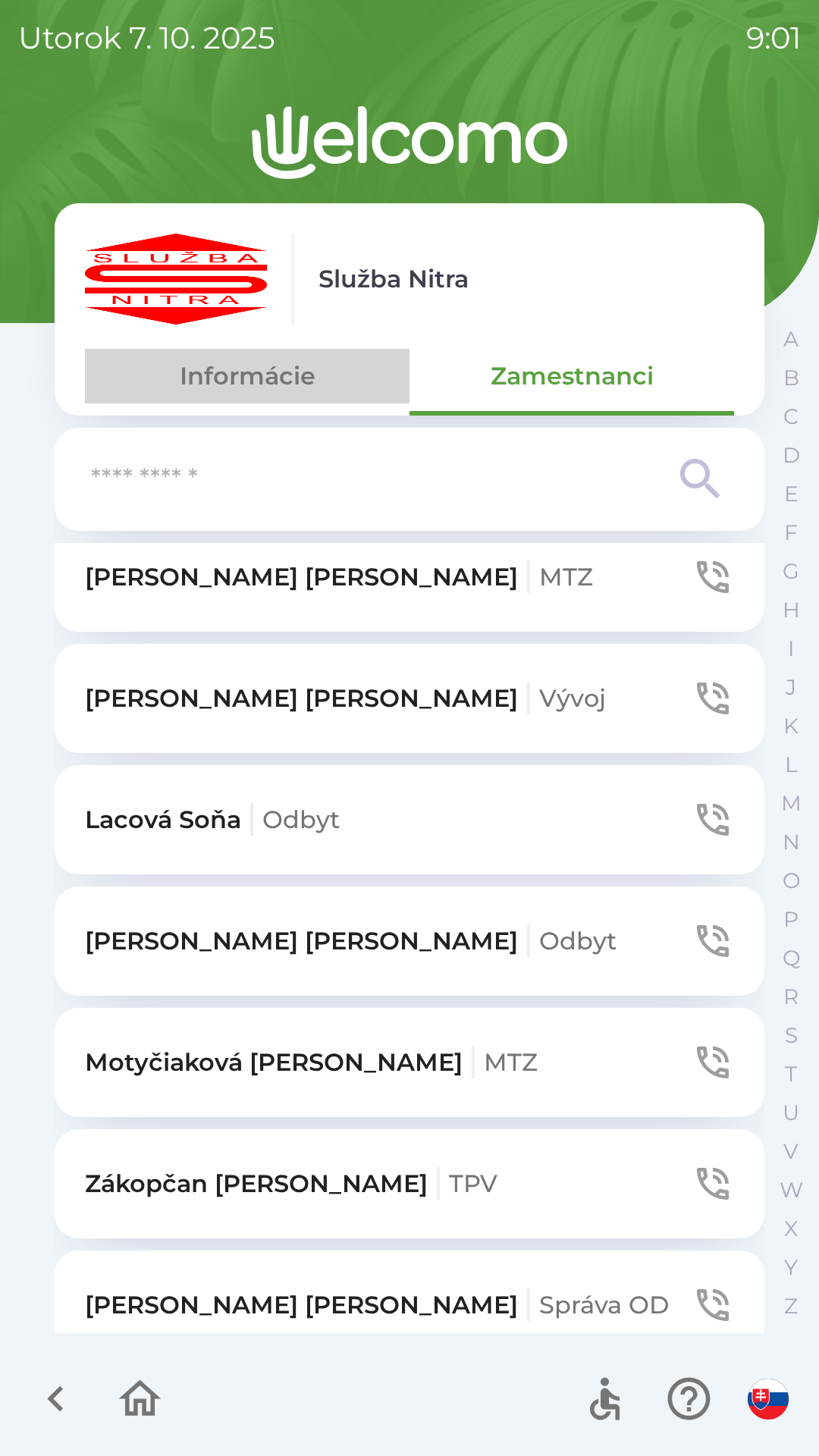
click at [243, 360] on button "Informácie" at bounding box center [247, 375] width 325 height 55
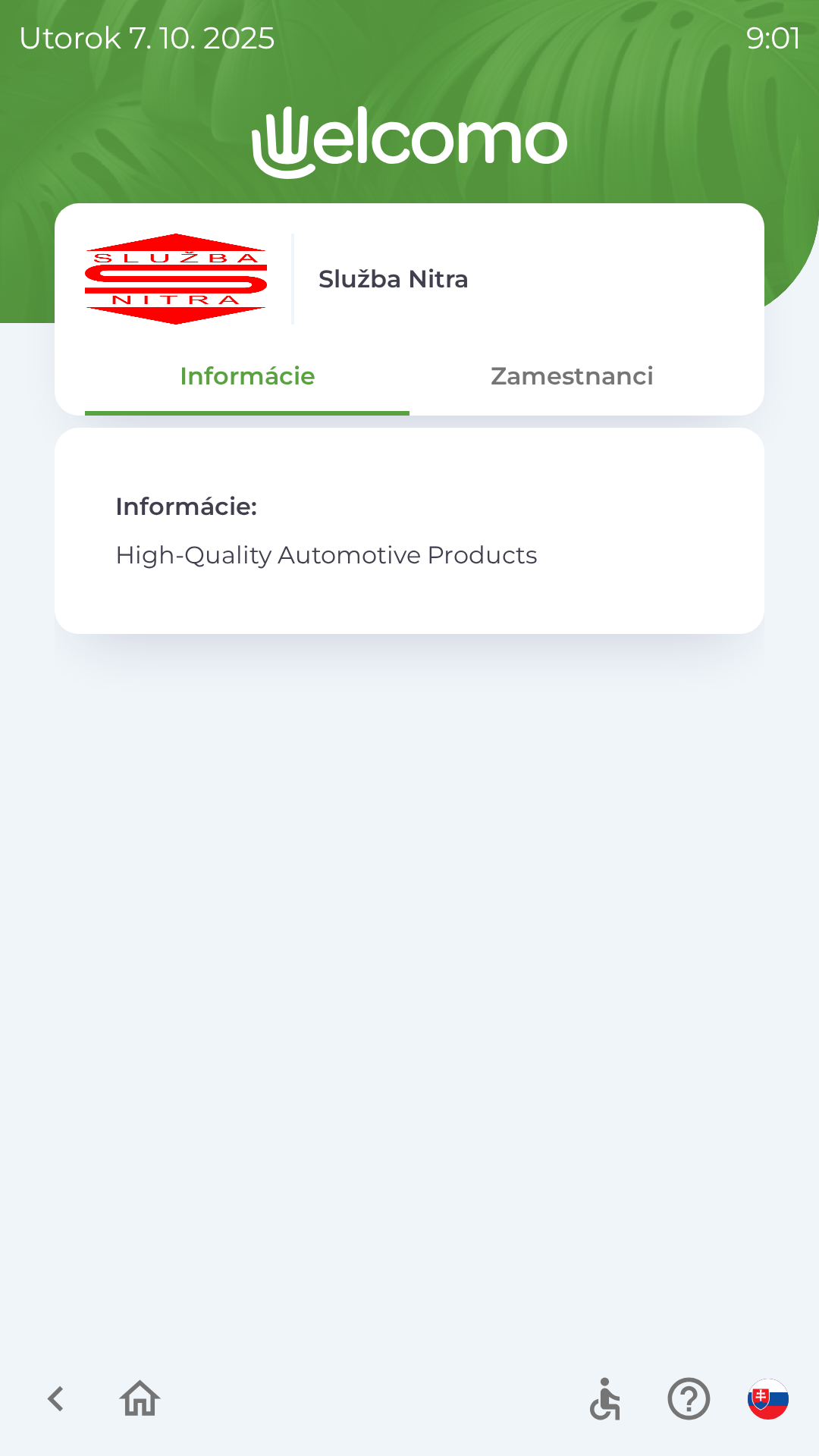
click at [150, 1382] on icon "button" at bounding box center [140, 1398] width 51 height 51
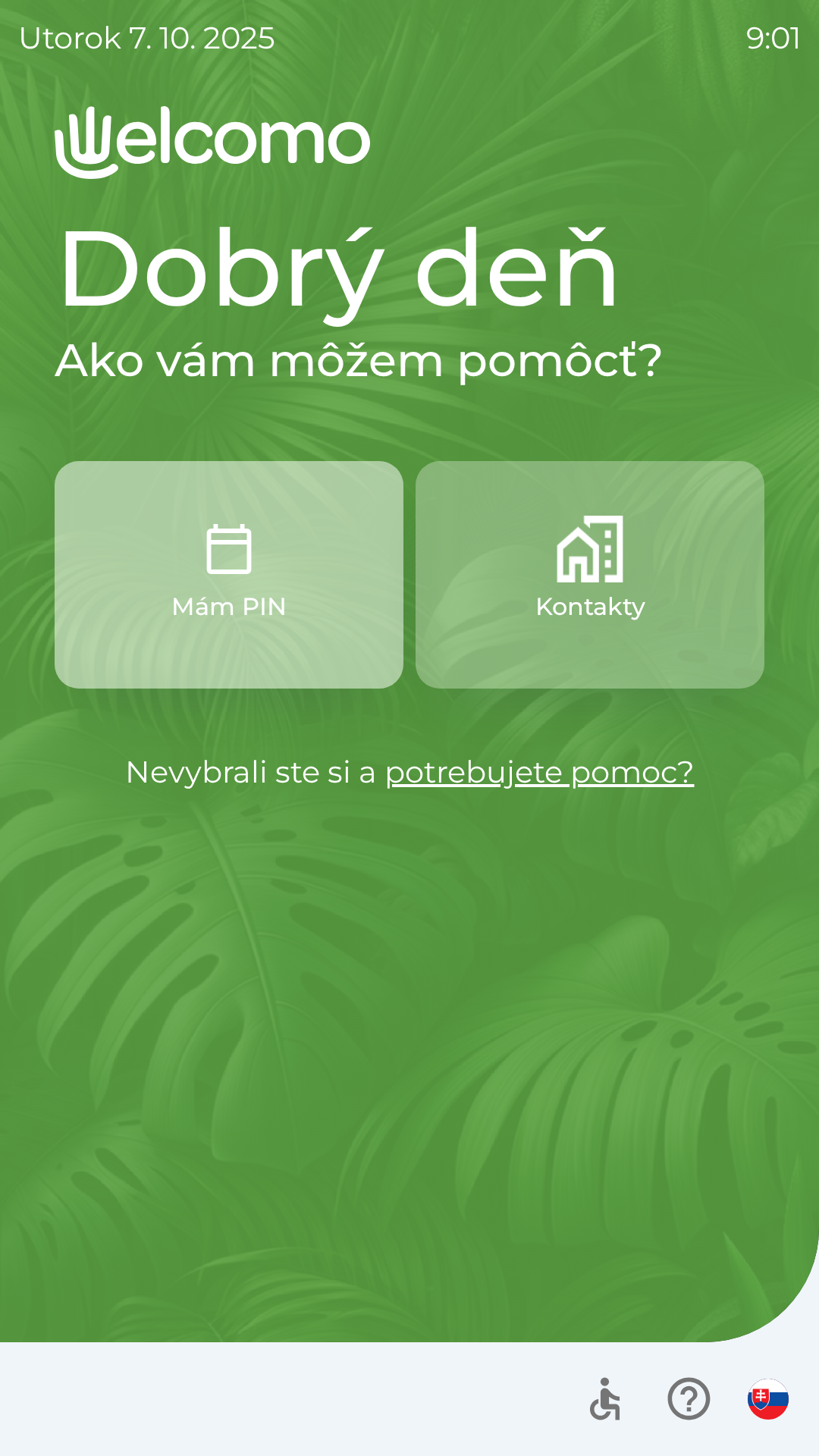
click at [219, 614] on p "Mám PIN" at bounding box center [228, 607] width 115 height 36
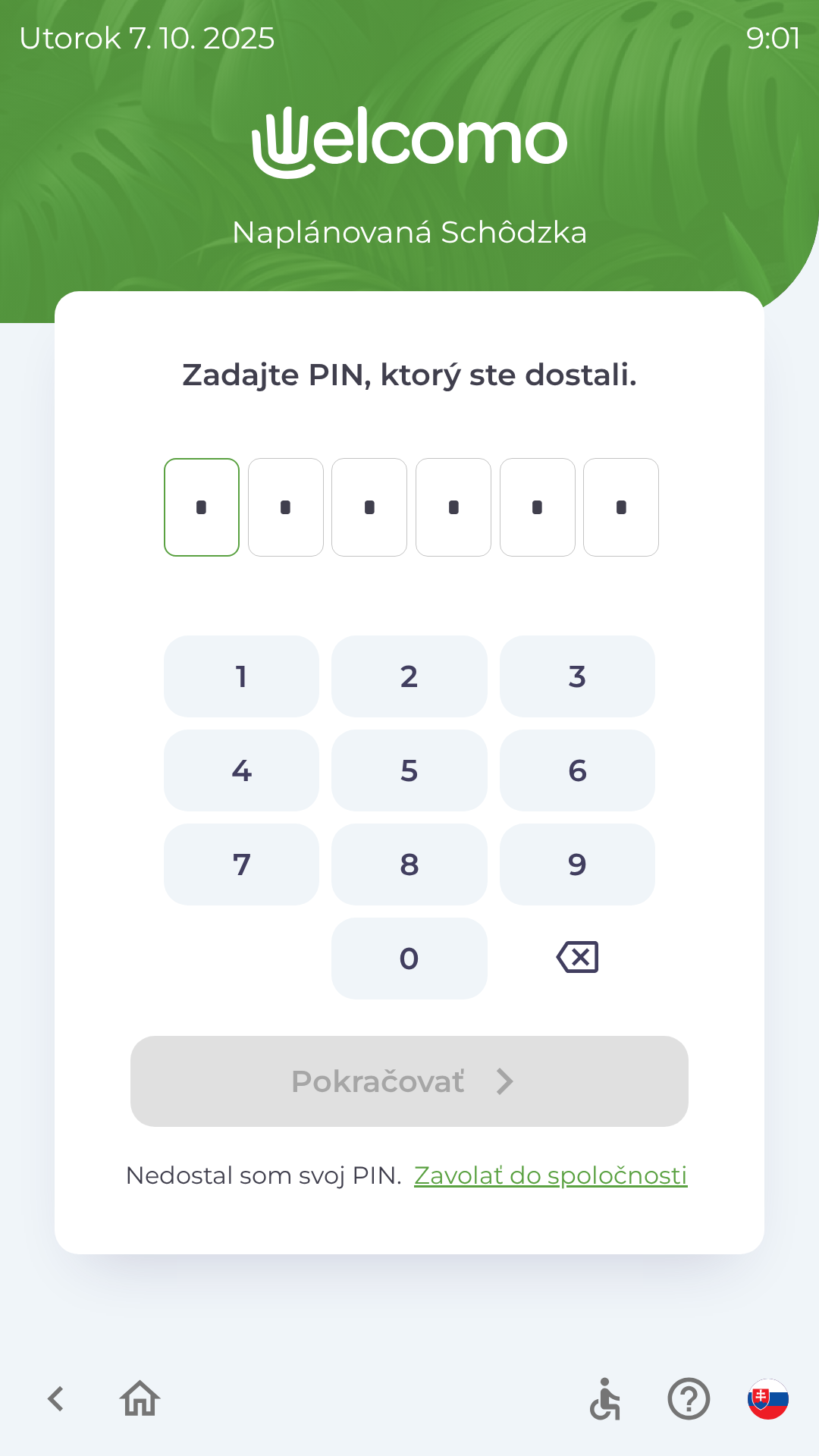
click at [62, 1387] on icon "button" at bounding box center [55, 1398] width 51 height 51
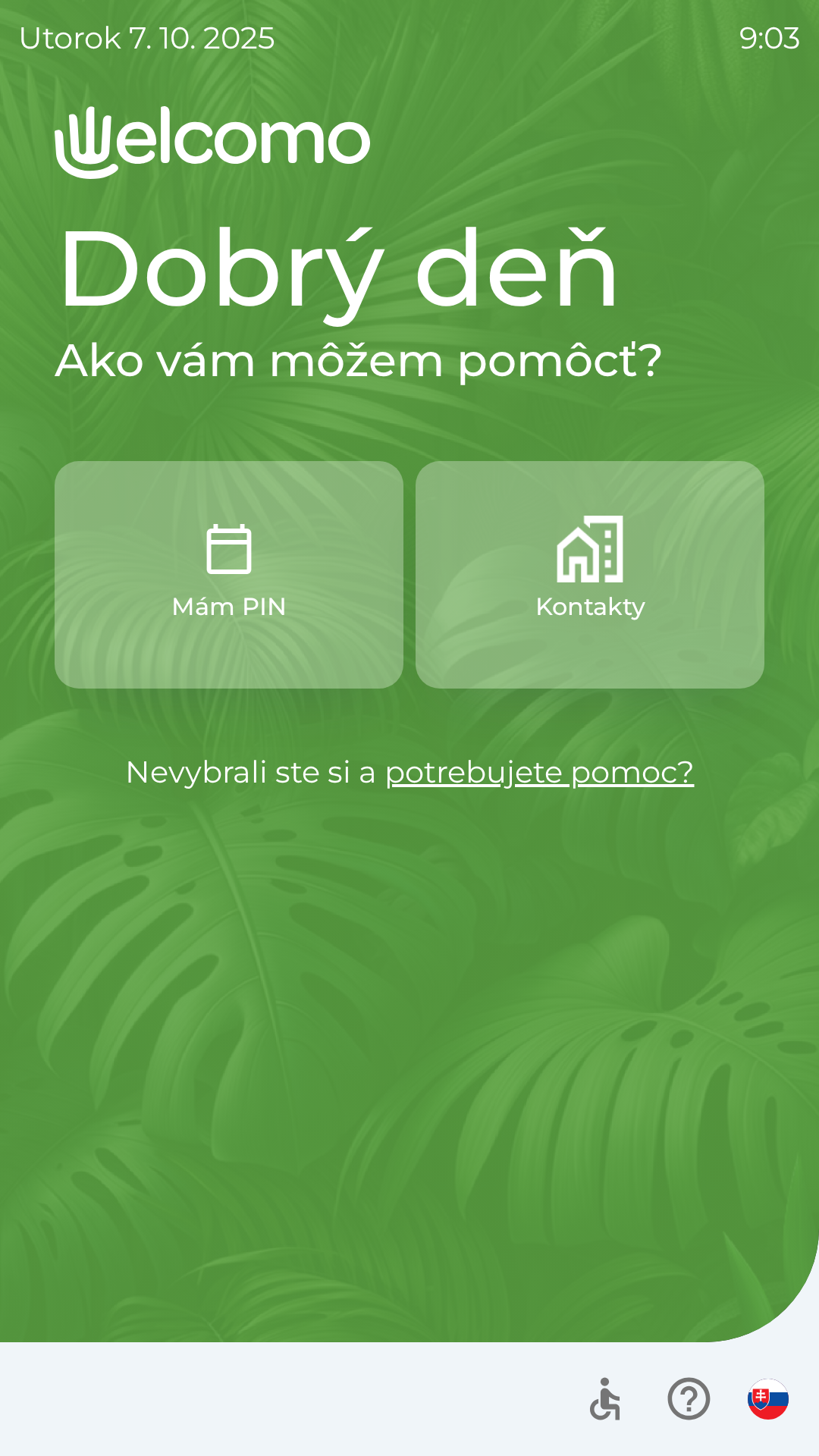
click at [522, 787] on link "potrebujete pomoc?" at bounding box center [539, 771] width 310 height 37
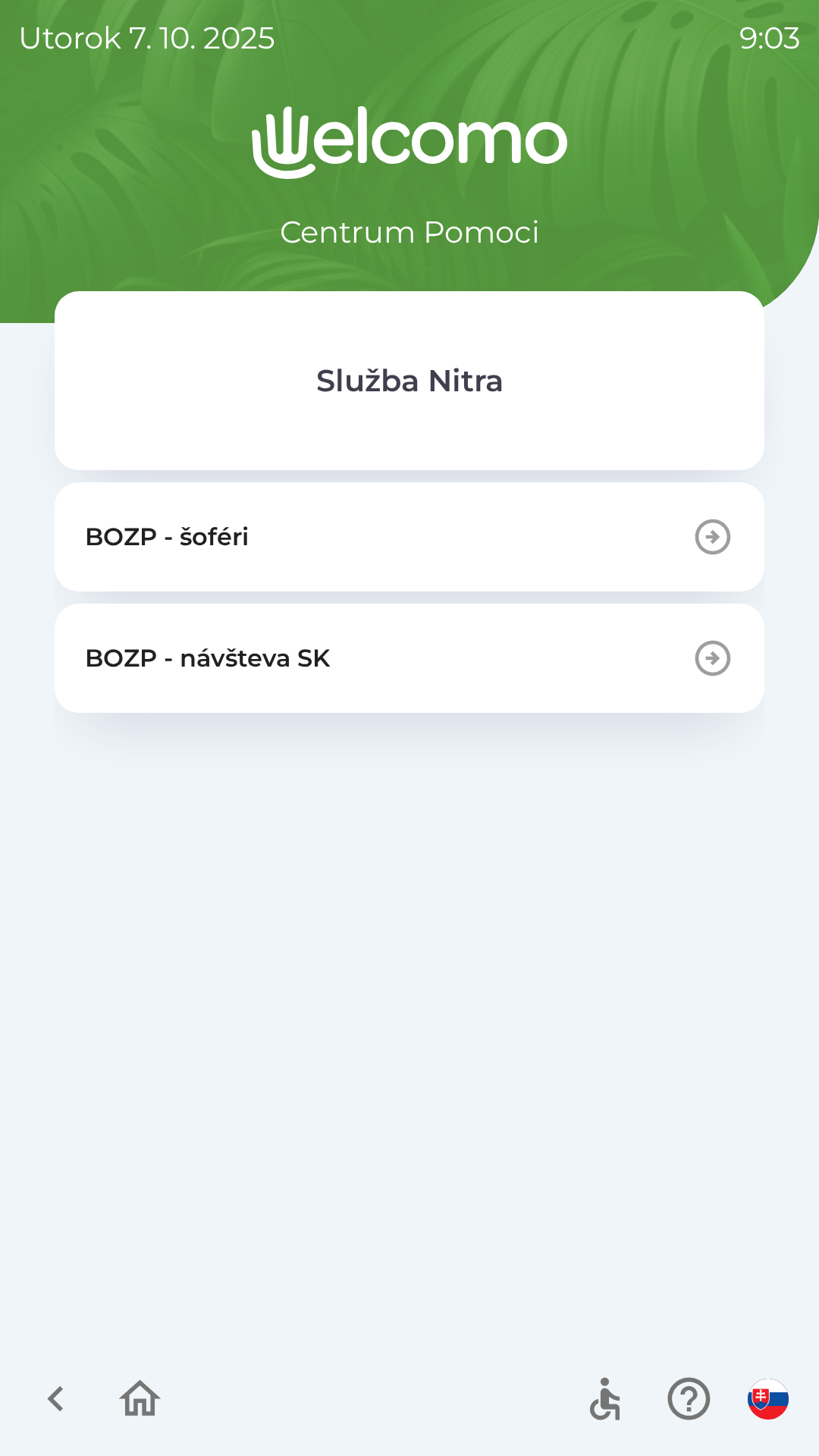
click at [691, 654] on icon "button" at bounding box center [713, 658] width 43 height 43
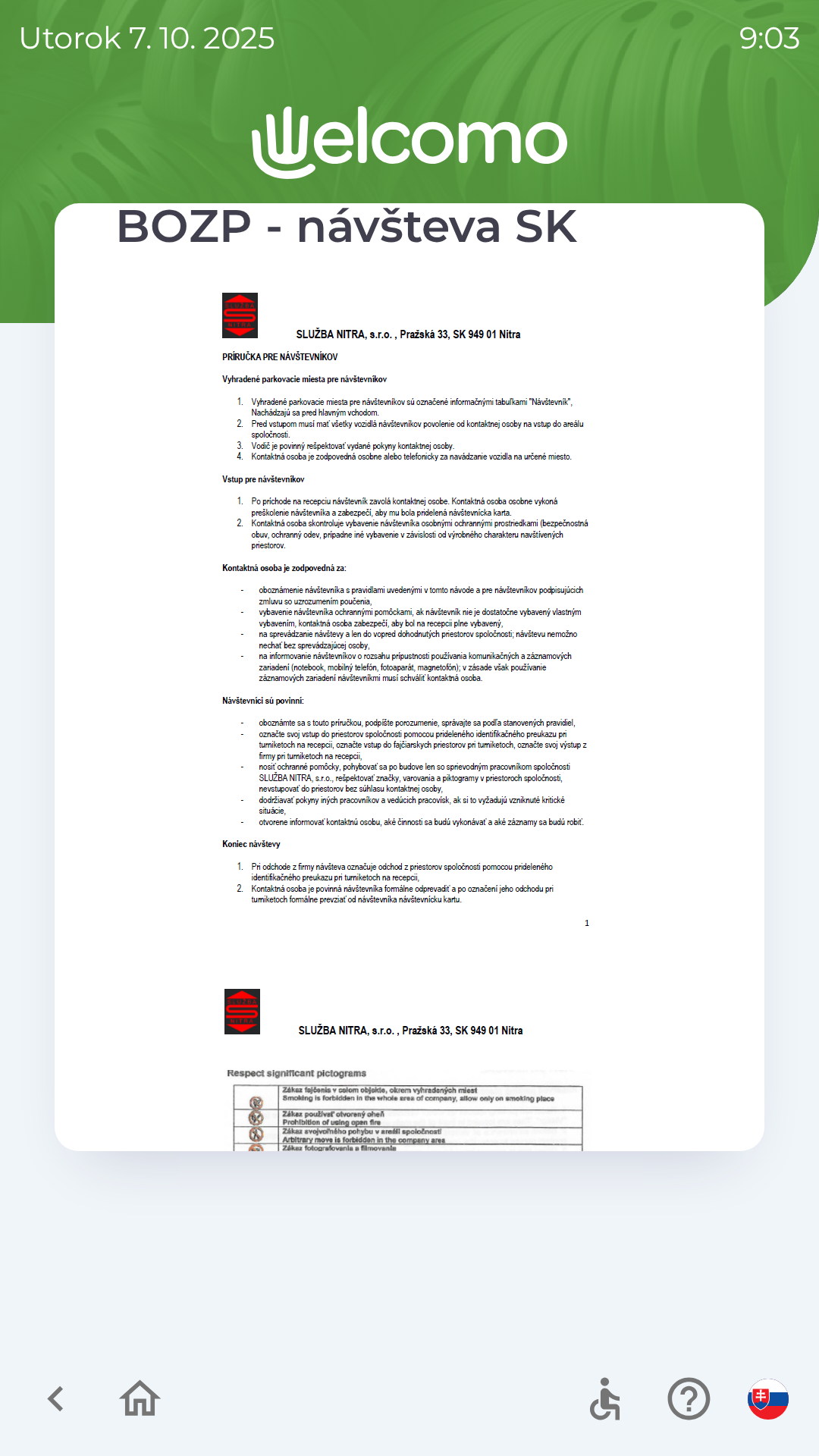
scroll to position [57, 0]
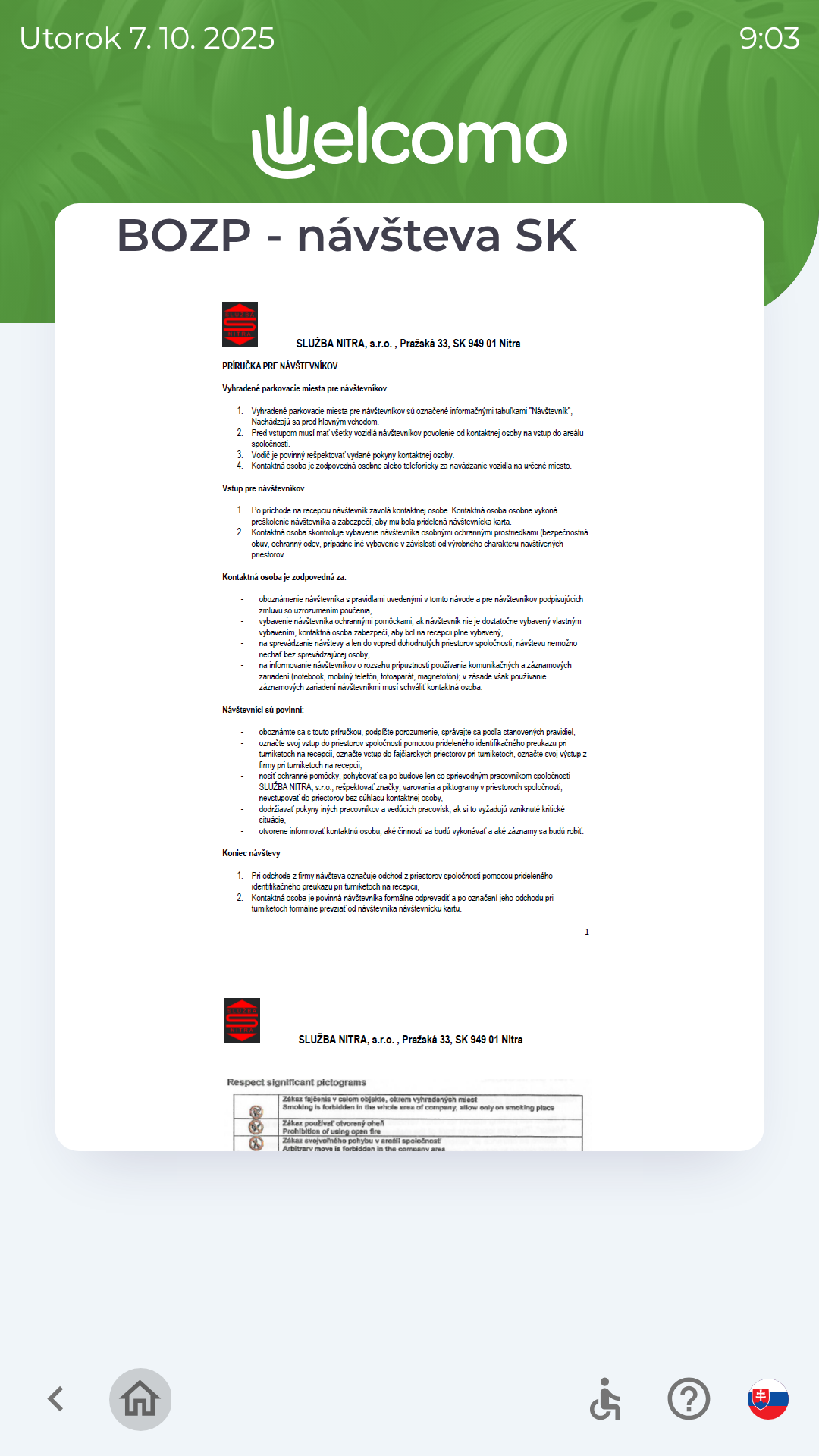
click at [150, 1393] on icon "button" at bounding box center [140, 1398] width 43 height 36
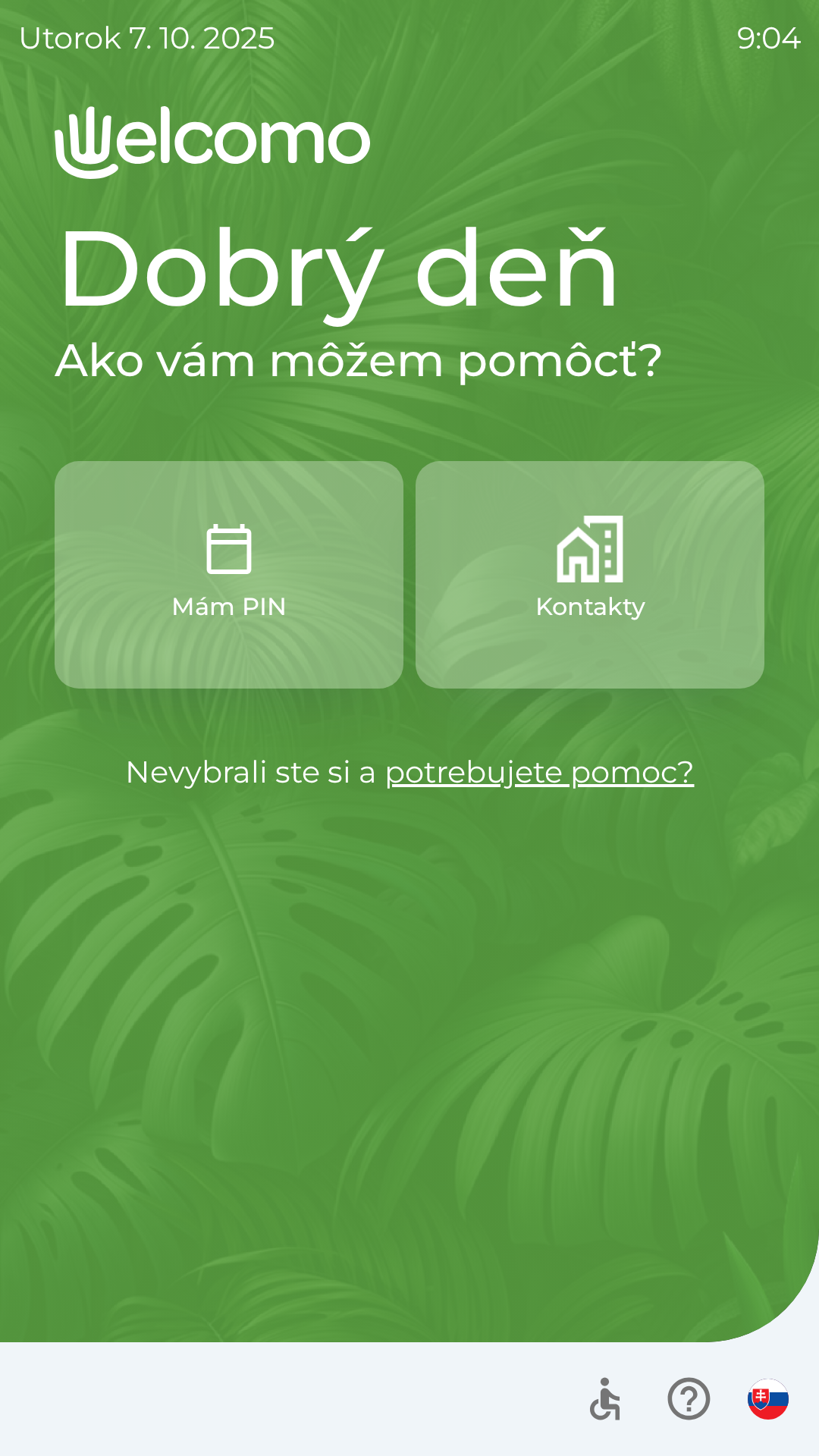
click at [595, 574] on img "button" at bounding box center [590, 549] width 67 height 67
